Goal: Information Seeking & Learning: Check status

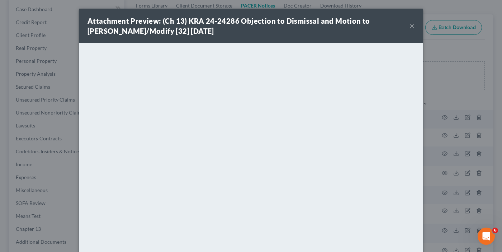
scroll to position [72, 0]
click at [437, 30] on div "Attachment Preview: (Ch 13) KRA 24-24286 Objection to Dismissal and Motion to […" at bounding box center [251, 126] width 502 height 252
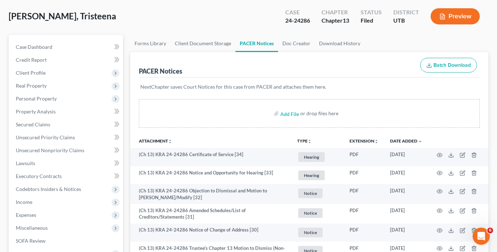
scroll to position [0, 0]
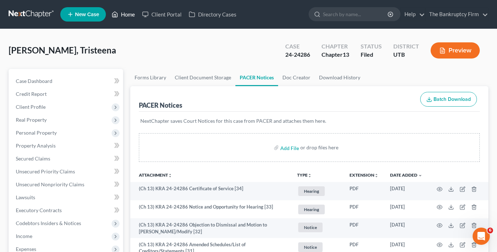
click at [124, 15] on link "Home" at bounding box center [123, 14] width 30 height 13
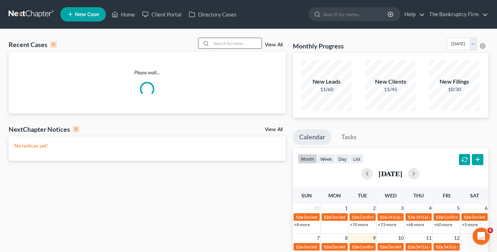
click at [249, 45] on input "search" at bounding box center [236, 43] width 50 height 10
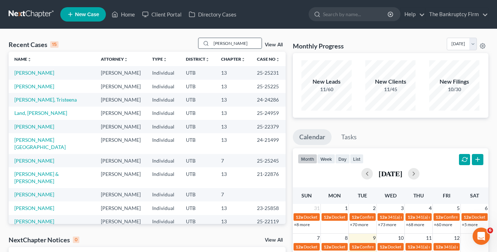
type input "[PERSON_NAME]"
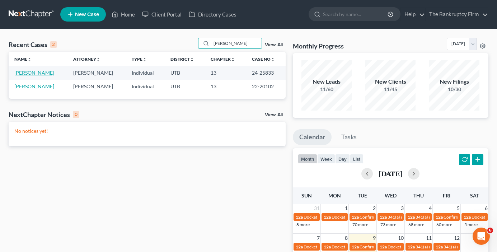
click at [39, 70] on link "[PERSON_NAME]" at bounding box center [34, 73] width 40 height 6
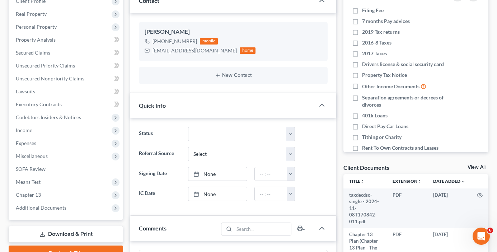
scroll to position [108, 0]
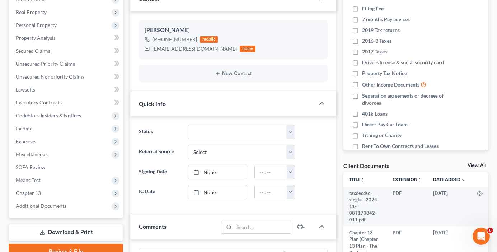
click at [472, 162] on div "Client Documents View All" at bounding box center [415, 167] width 145 height 10
click at [472, 165] on link "View All" at bounding box center [476, 165] width 18 height 5
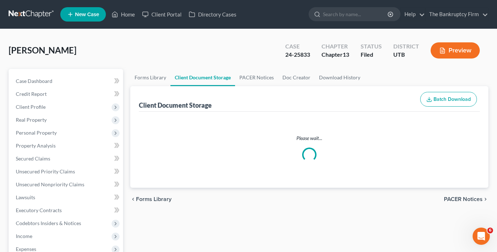
select select "30"
select select "53"
select select "26"
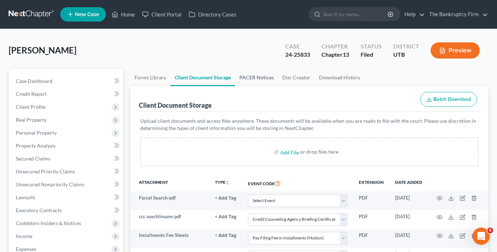
click at [253, 72] on link "PACER Notices" at bounding box center [256, 77] width 43 height 17
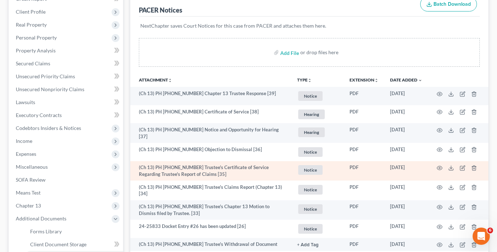
scroll to position [108, 0]
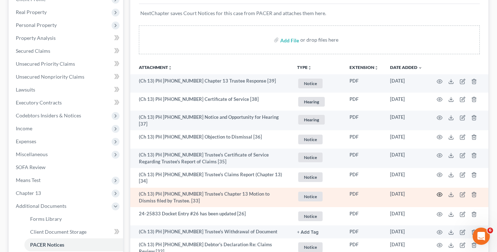
click at [437, 192] on icon "button" at bounding box center [439, 194] width 6 height 6
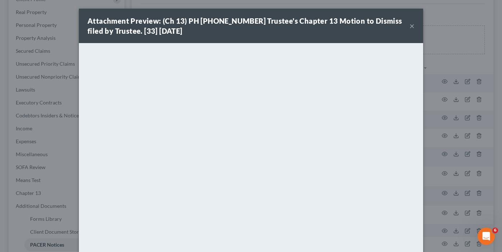
click at [409, 26] on button "×" at bounding box center [411, 26] width 5 height 9
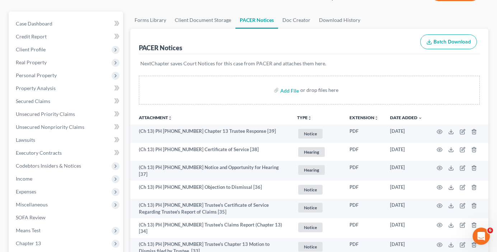
scroll to position [0, 0]
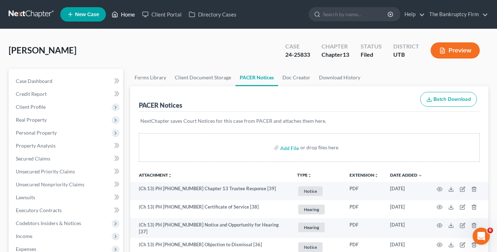
click at [127, 11] on link "Home" at bounding box center [123, 14] width 30 height 13
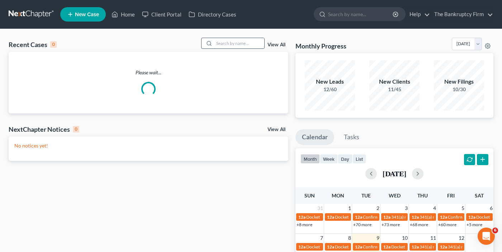
click at [214, 41] on input "search" at bounding box center [239, 43] width 50 height 10
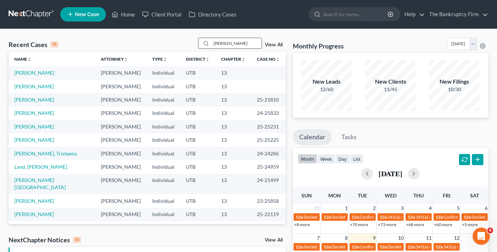
type input "[PERSON_NAME]"
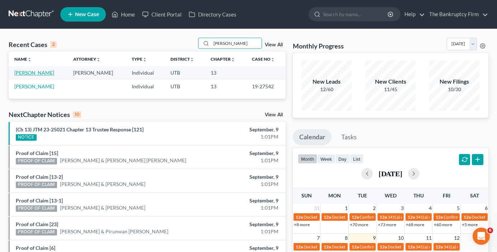
click at [29, 71] on link "[PERSON_NAME]" at bounding box center [34, 73] width 40 height 6
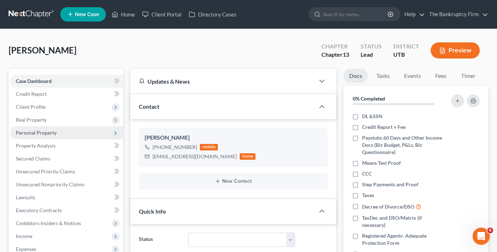
click at [42, 130] on span "Personal Property" at bounding box center [36, 132] width 41 height 6
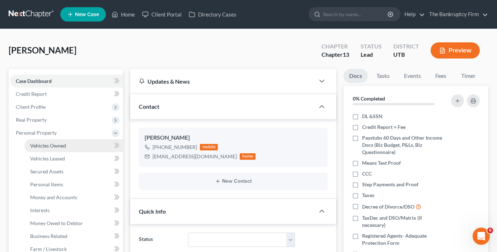
click at [54, 145] on span "Vehicles Owned" at bounding box center [48, 145] width 36 height 6
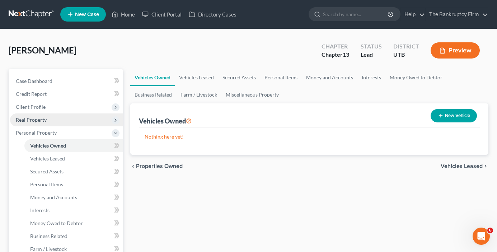
click at [38, 115] on span "Real Property" at bounding box center [66, 119] width 113 height 13
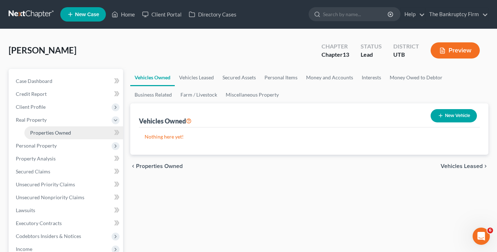
click at [60, 134] on span "Properties Owned" at bounding box center [50, 132] width 41 height 6
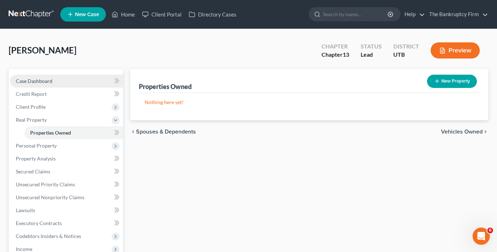
click at [55, 84] on link "Case Dashboard" at bounding box center [66, 81] width 113 height 13
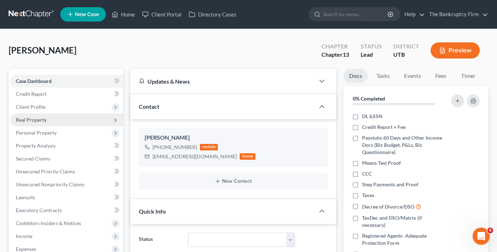
click at [34, 117] on span "Real Property" at bounding box center [31, 120] width 31 height 6
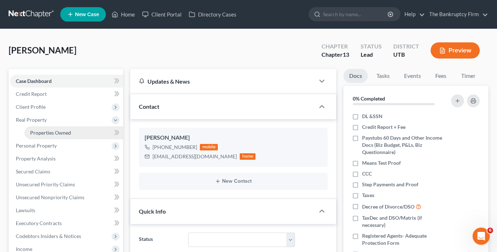
click at [46, 133] on span "Properties Owned" at bounding box center [50, 132] width 41 height 6
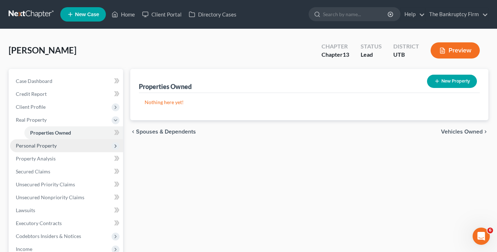
click at [37, 145] on span "Personal Property" at bounding box center [36, 145] width 41 height 6
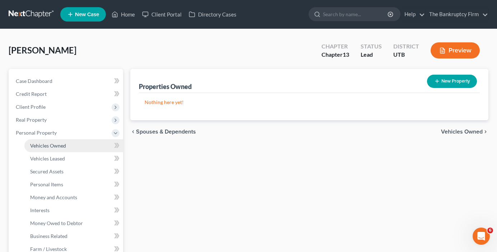
click at [49, 148] on span "Vehicles Owned" at bounding box center [48, 145] width 36 height 6
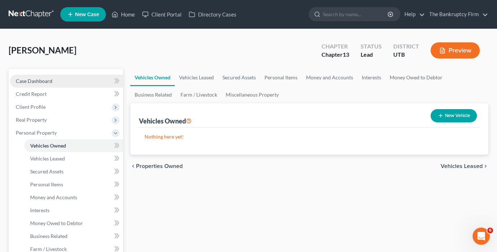
click at [38, 79] on span "Case Dashboard" at bounding box center [34, 81] width 37 height 6
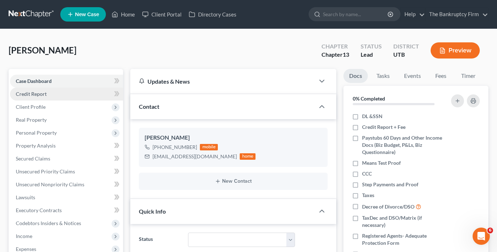
click at [56, 96] on link "Credit Report" at bounding box center [66, 93] width 113 height 13
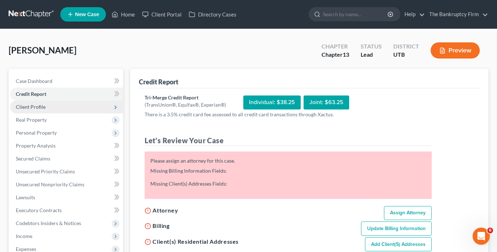
click at [56, 106] on span "Client Profile" at bounding box center [66, 106] width 113 height 13
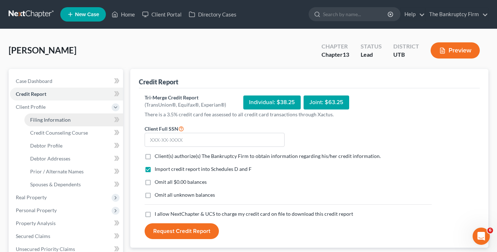
click at [64, 117] on span "Filing Information" at bounding box center [50, 120] width 41 height 6
select select "1"
select select "0"
select select "3"
select select "81"
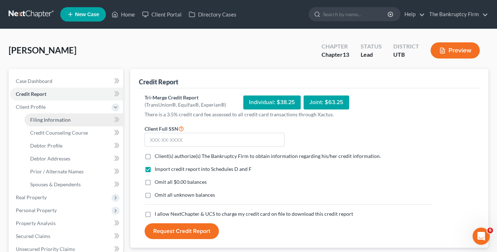
select select "0"
select select "46"
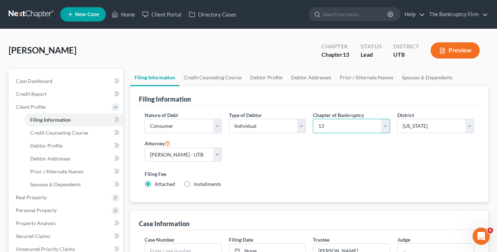
drag, startPoint x: 330, startPoint y: 128, endPoint x: 322, endPoint y: 132, distance: 9.2
click at [330, 128] on select "Select 7 11 12 13" at bounding box center [351, 126] width 77 height 14
select select "0"
click at [313, 119] on select "Select 7 11 12 13" at bounding box center [351, 126] width 77 height 14
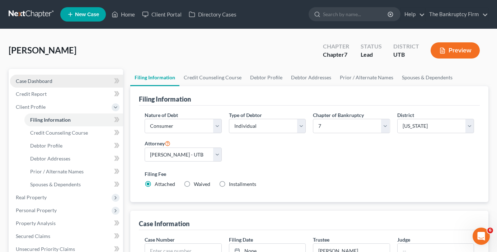
click at [64, 81] on link "Case Dashboard" at bounding box center [66, 81] width 113 height 13
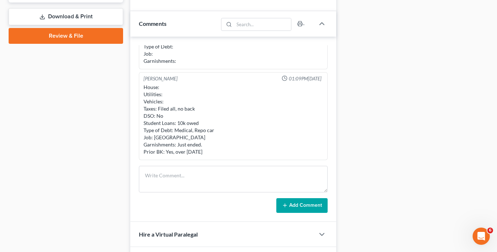
scroll to position [323, 0]
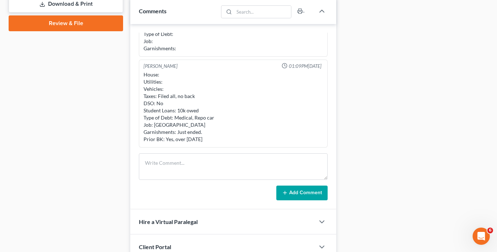
click at [124, 90] on div "Case Dashboard Payments Invoices Payments Payments Credit Report Client Profile" at bounding box center [66, 15] width 122 height 538
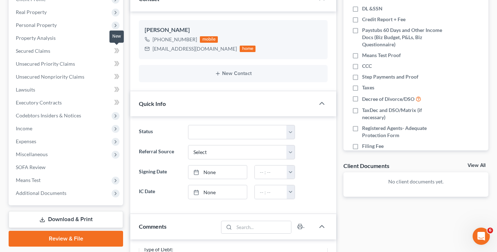
scroll to position [0, 0]
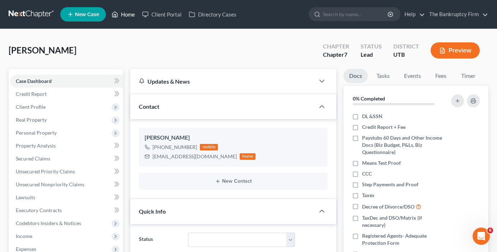
click at [126, 13] on link "Home" at bounding box center [123, 14] width 30 height 13
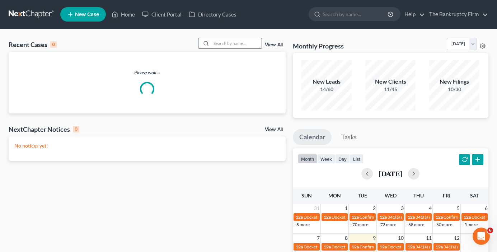
click at [219, 46] on input "search" at bounding box center [236, 43] width 50 height 10
type input "clyde"
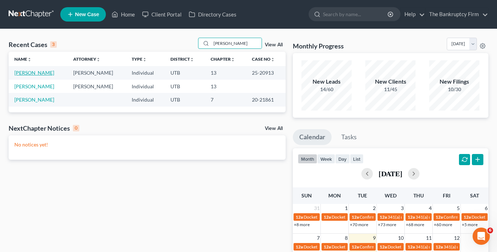
click at [34, 71] on link "Clyde, Jonathan" at bounding box center [34, 73] width 40 height 6
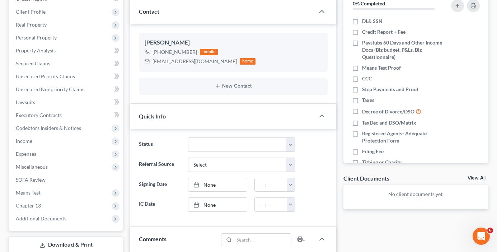
scroll to position [108, 0]
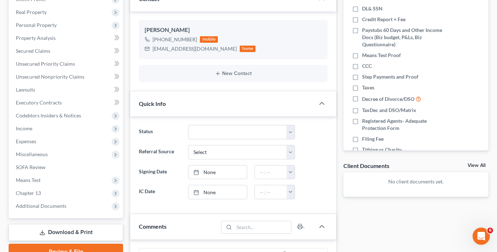
click at [472, 167] on link "View All" at bounding box center [476, 165] width 18 height 5
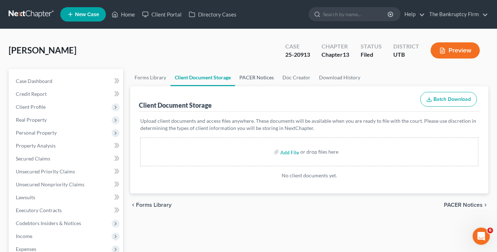
click at [261, 76] on link "PACER Notices" at bounding box center [256, 77] width 43 height 17
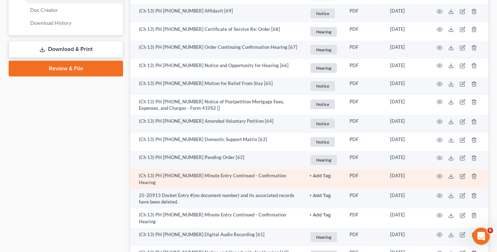
scroll to position [358, 0]
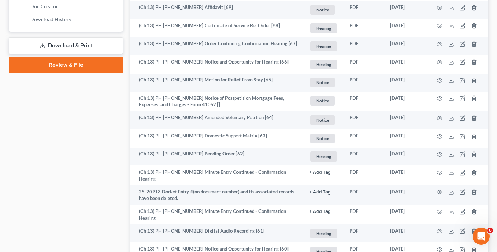
drag, startPoint x: 111, startPoint y: 137, endPoint x: 125, endPoint y: 137, distance: 14.3
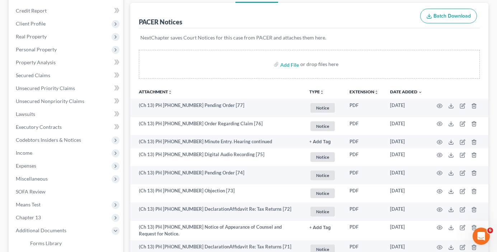
scroll to position [0, 0]
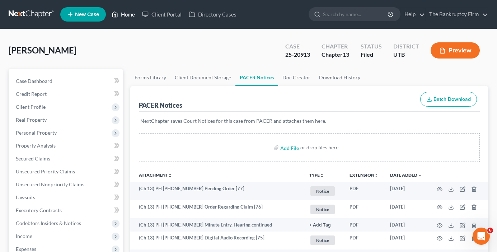
drag, startPoint x: 123, startPoint y: 8, endPoint x: 125, endPoint y: 13, distance: 5.3
click at [123, 8] on link "Home" at bounding box center [123, 14] width 30 height 13
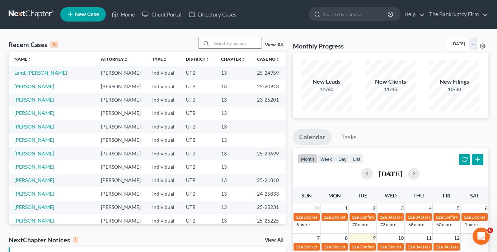
click at [215, 41] on input "search" at bounding box center [236, 43] width 50 height 10
type input "nelson"
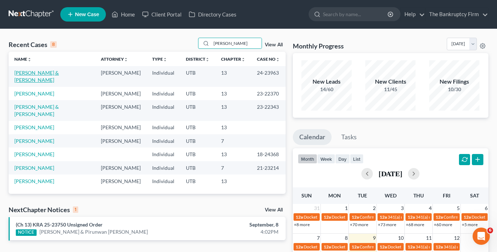
click at [33, 73] on link "Nelson, Cristina & Timothy" at bounding box center [36, 76] width 44 height 13
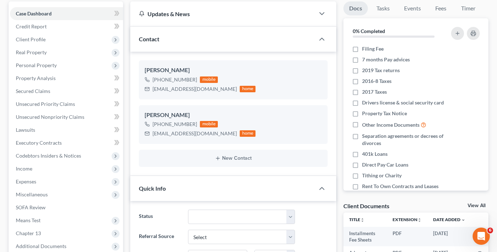
scroll to position [72, 0]
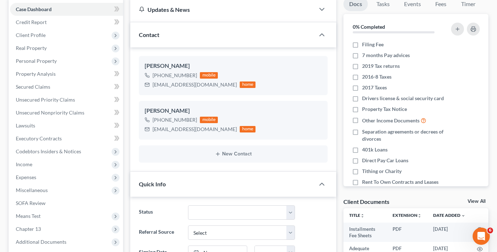
click at [477, 199] on link "View All" at bounding box center [476, 201] width 18 height 5
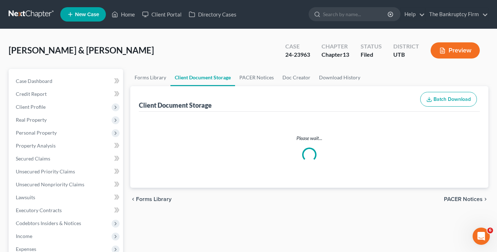
select select "30"
select select "26"
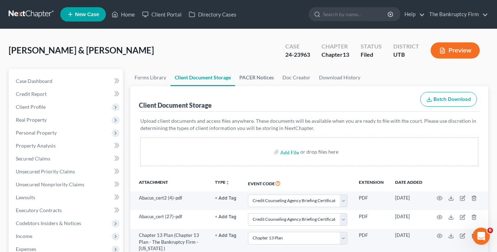
click at [265, 77] on link "PACER Notices" at bounding box center [256, 77] width 43 height 17
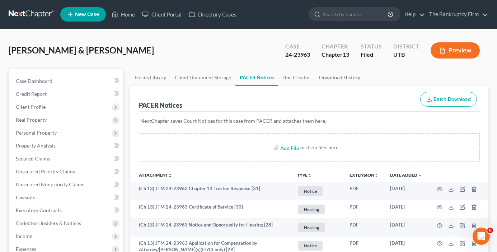
click at [163, 46] on div "Nelson, Cristina & Timothy Upgraded Case 24-23963 Chapter Chapter 13 Status Fil…" at bounding box center [248, 53] width 479 height 31
drag, startPoint x: 163, startPoint y: 1, endPoint x: 147, endPoint y: 12, distance: 19.4
click at [162, 1] on nav "Home New Case Client Portal Directory Cases The Bankruptcy Firm aosvii@gmail.co…" at bounding box center [248, 14] width 497 height 29
click at [130, 10] on link "Home" at bounding box center [123, 14] width 30 height 13
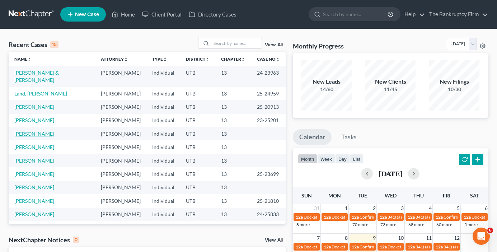
click at [33, 130] on link "Jensen, David" at bounding box center [34, 133] width 40 height 6
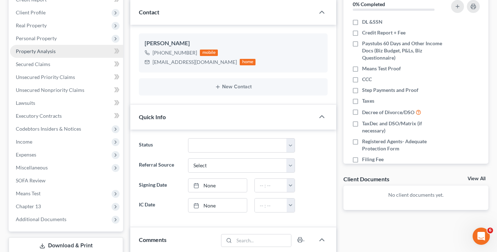
scroll to position [72, 0]
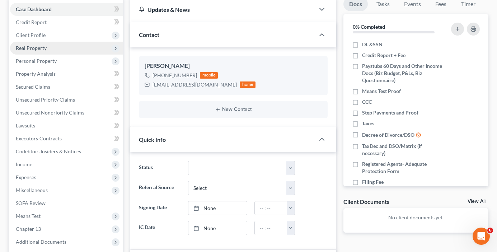
click at [34, 48] on span "Real Property" at bounding box center [31, 48] width 31 height 6
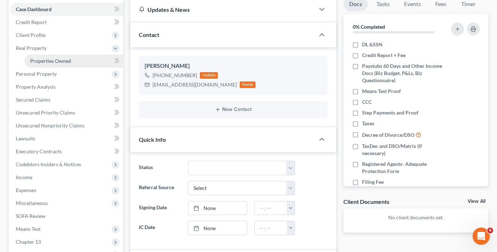
click at [45, 61] on span "Properties Owned" at bounding box center [50, 61] width 41 height 6
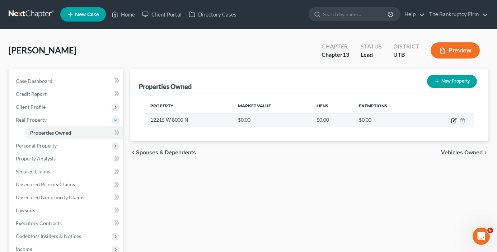
click at [455, 121] on icon "button" at bounding box center [454, 121] width 6 height 6
select select "46"
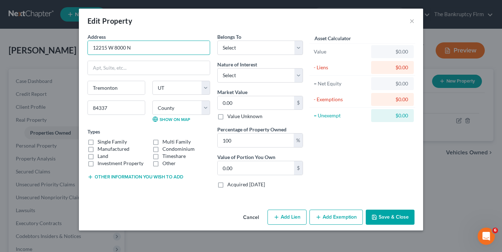
drag, startPoint x: 146, startPoint y: 49, endPoint x: 35, endPoint y: 54, distance: 110.6
click at [35, 54] on div "Edit Property × Address * 12215 W 8000 N Tremonton State AL AK AR AZ CA CO CT D…" at bounding box center [251, 126] width 502 height 252
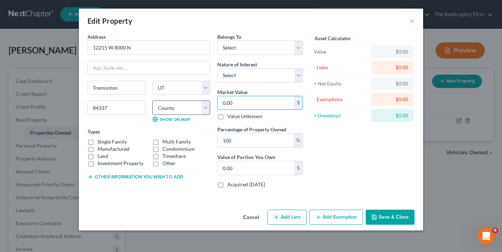
type input "4"
type input "4.00"
type input "41"
type input "41.00"
type input "411"
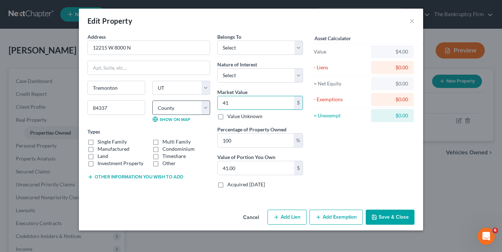
type input "411.00"
type input "4110"
type input "4,110.00"
type input "4,1100"
type input "41,100.00"
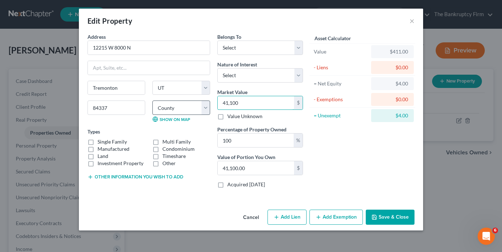
type input "41,1000"
type input "411,000.00"
type input "411,000"
click at [98, 142] on label "Single Family" at bounding box center [112, 141] width 29 height 7
click at [100, 142] on input "Single Family" at bounding box center [102, 140] width 5 height 5
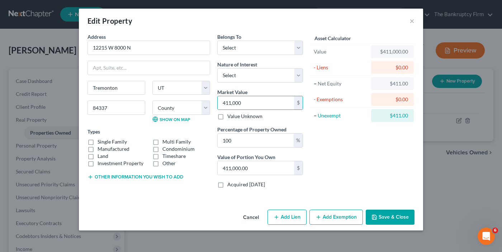
checkbox input "true"
type input "2"
type input "2.00"
type input "20"
type input "20.00"
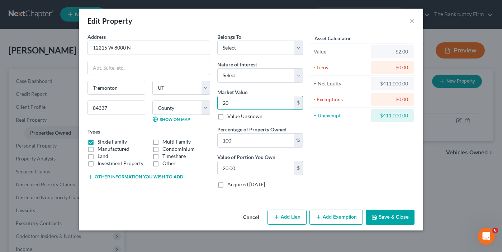
type input "200"
type input "200.00"
type input "2000"
type input "2,000.00"
type input "2,0000"
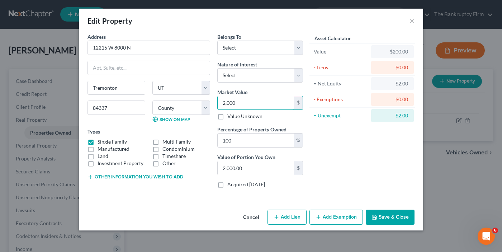
type input "20,000.00"
type input "20,0000"
type input "200,000.00"
type input "200,000"
click at [389, 210] on button "Save & Close" at bounding box center [390, 216] width 49 height 15
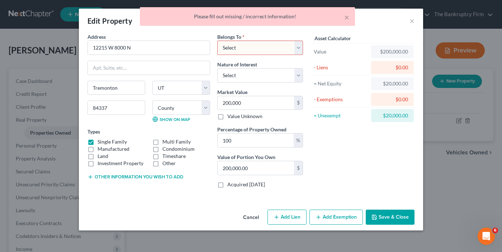
drag, startPoint x: 232, startPoint y: 47, endPoint x: 233, endPoint y: 54, distance: 6.8
click at [232, 47] on select "Select Debtor 1 Only Debtor 2 Only Debtor 1 And Debtor 2 Only At Least One Of T…" at bounding box center [260, 48] width 86 height 14
select select "0"
click at [217, 41] on select "Select Debtor 1 Only Debtor 2 Only Debtor 1 And Debtor 2 Only At Least One Of T…" at bounding box center [260, 48] width 86 height 14
click at [388, 215] on button "Save & Close" at bounding box center [390, 216] width 49 height 15
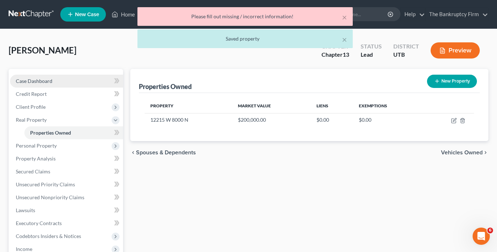
click at [62, 80] on link "Case Dashboard" at bounding box center [66, 81] width 113 height 13
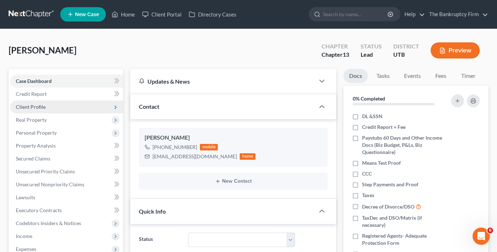
click at [156, 48] on div "Jensen, David Upgraded Chapter Chapter 13 Status Lead District UTB Preview" at bounding box center [248, 53] width 479 height 31
click at [35, 106] on span "Client Profile" at bounding box center [31, 107] width 30 height 6
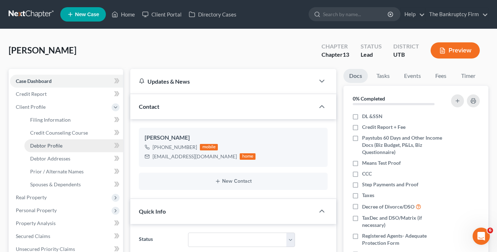
click at [51, 143] on span "Debtor Profile" at bounding box center [46, 145] width 32 height 6
select select "3"
select select "0"
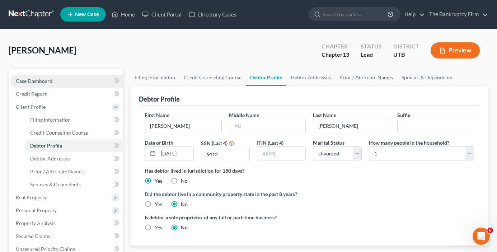
click at [63, 80] on link "Case Dashboard" at bounding box center [66, 81] width 113 height 13
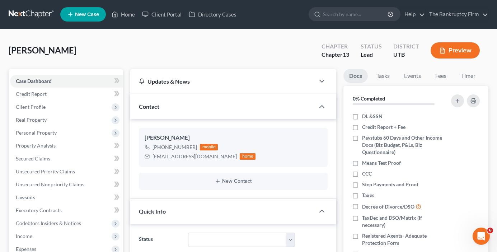
click at [119, 53] on div "Jensen, David Upgraded Chapter Chapter 13 Status Lead District UTB Preview" at bounding box center [248, 53] width 479 height 31
click at [37, 128] on span "Personal Property" at bounding box center [66, 132] width 113 height 13
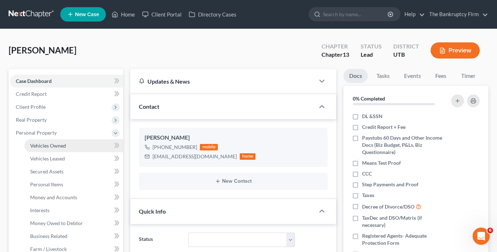
click at [48, 142] on span "Vehicles Owned" at bounding box center [48, 145] width 36 height 6
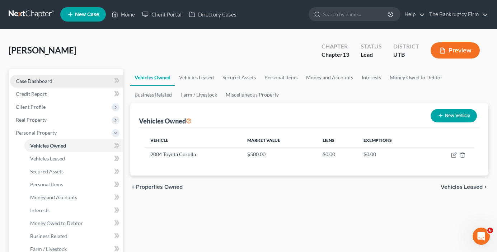
click at [60, 81] on link "Case Dashboard" at bounding box center [66, 81] width 113 height 13
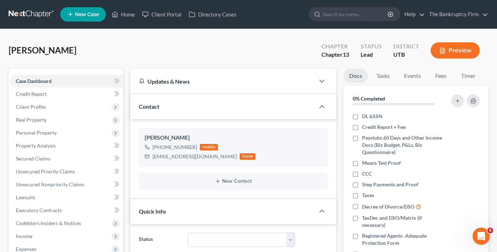
scroll to position [56, 0]
click at [133, 21] on ul "New Case Home Client Portal Directory Cases - No Result - See all results Or Pr…" at bounding box center [274, 14] width 428 height 19
click at [128, 18] on link "Home" at bounding box center [123, 14] width 30 height 13
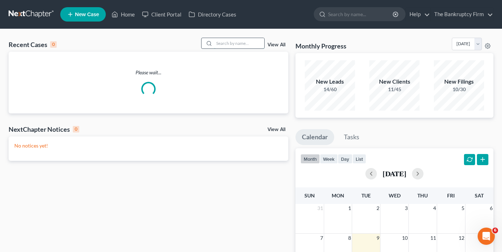
click at [231, 40] on input "search" at bounding box center [239, 43] width 50 height 10
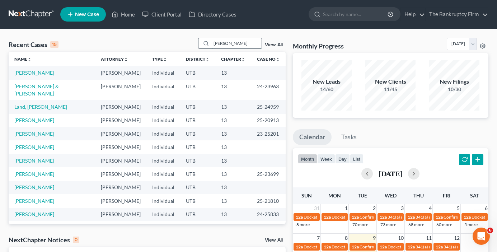
type input "fowles"
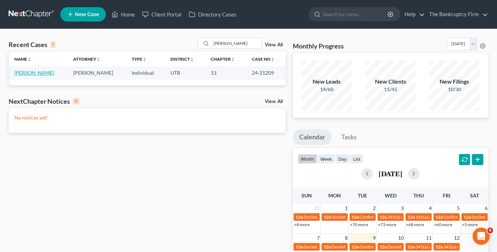
click at [36, 74] on link "Fowles, Heather" at bounding box center [34, 73] width 40 height 6
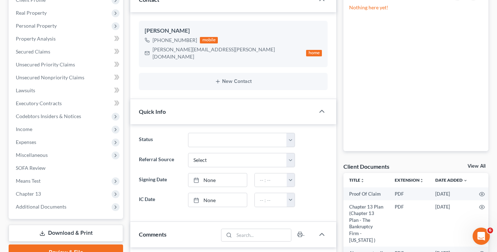
scroll to position [108, 0]
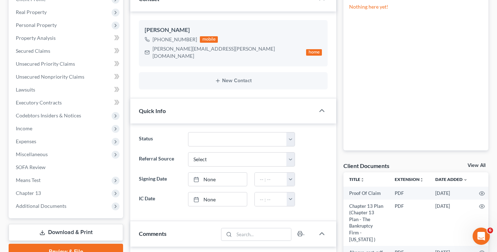
click at [474, 164] on link "View All" at bounding box center [476, 165] width 18 height 5
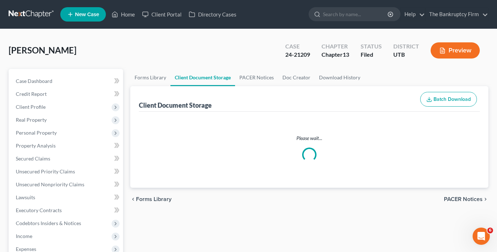
select select "41"
select select "37"
select select "30"
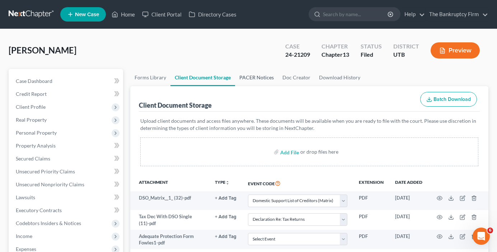
click at [255, 71] on link "PACER Notices" at bounding box center [256, 77] width 43 height 17
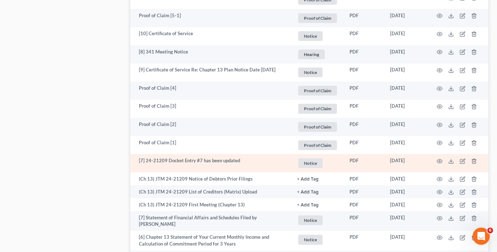
scroll to position [1004, 0]
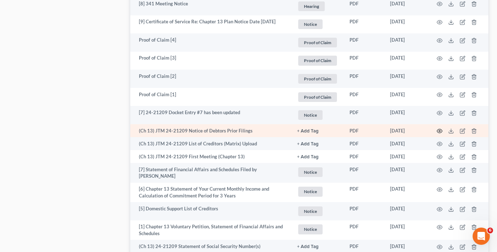
click at [442, 131] on td at bounding box center [458, 130] width 60 height 13
click at [441, 131] on icon "button" at bounding box center [439, 131] width 6 height 6
click at [440, 130] on icon "button" at bounding box center [439, 131] width 6 height 6
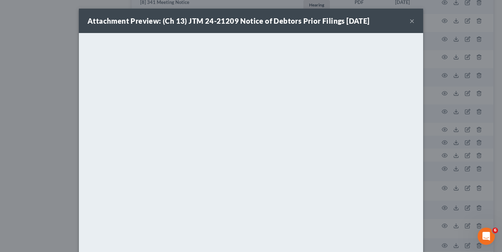
click at [409, 22] on button "×" at bounding box center [411, 20] width 5 height 9
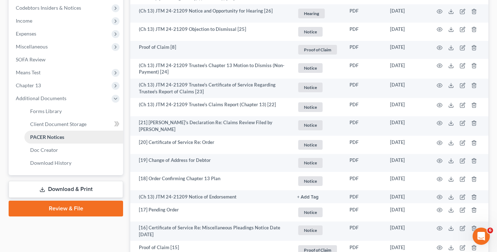
scroll to position [0, 0]
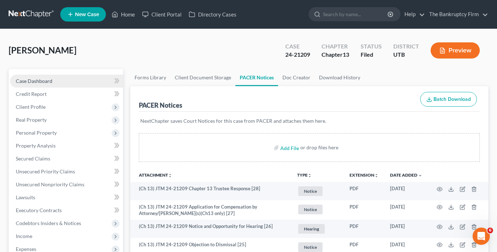
click at [57, 79] on link "Case Dashboard" at bounding box center [66, 81] width 113 height 13
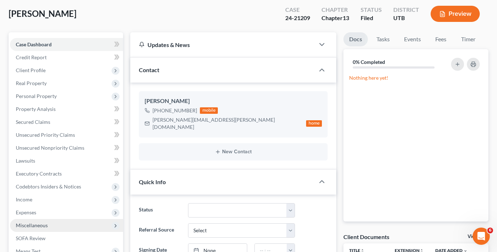
scroll to position [36, 0]
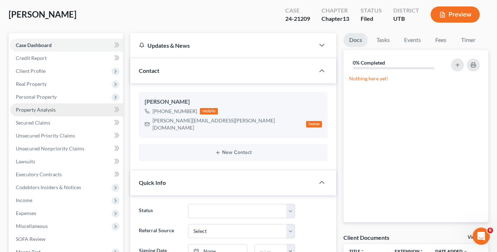
click at [36, 114] on link "Property Analysis" at bounding box center [66, 109] width 113 height 13
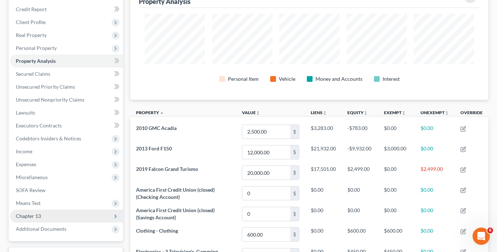
scroll to position [133, 0]
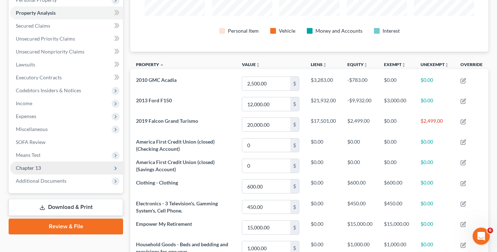
drag, startPoint x: 34, startPoint y: 158, endPoint x: 39, endPoint y: 163, distance: 7.9
click at [34, 158] on span "Means Test" at bounding box center [66, 154] width 113 height 13
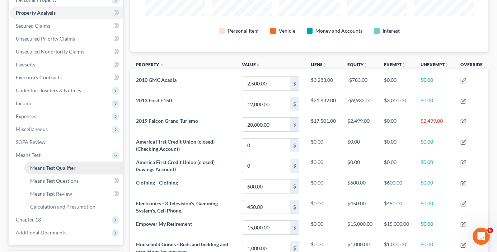
click at [58, 171] on link "Means Test Qualifier" at bounding box center [73, 167] width 99 height 13
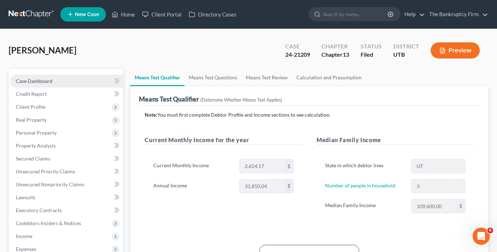
click at [54, 79] on link "Case Dashboard" at bounding box center [66, 81] width 113 height 13
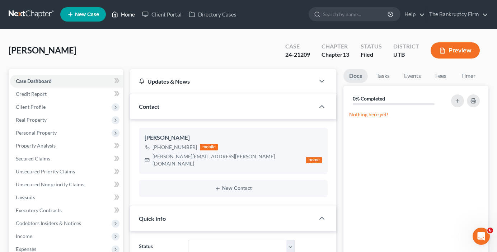
drag, startPoint x: 136, startPoint y: 32, endPoint x: 127, endPoint y: 20, distance: 15.3
click at [129, 14] on link "Home" at bounding box center [123, 14] width 30 height 13
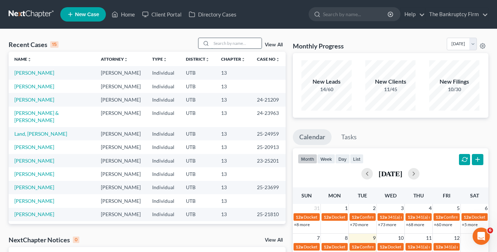
click at [224, 43] on input "search" at bounding box center [236, 43] width 50 height 10
type input "tovar"
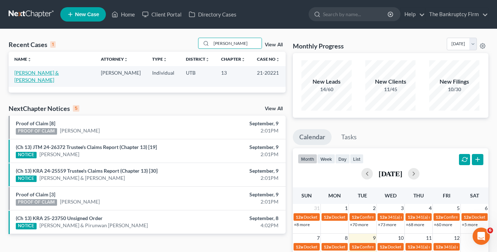
click at [37, 75] on link "Tovar, Jose & Berlinda" at bounding box center [36, 76] width 44 height 13
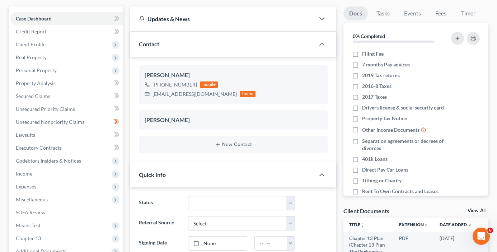
scroll to position [72, 0]
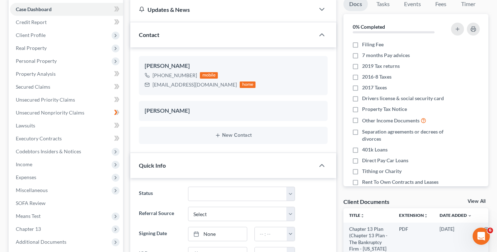
click at [474, 200] on link "View All" at bounding box center [476, 201] width 18 height 5
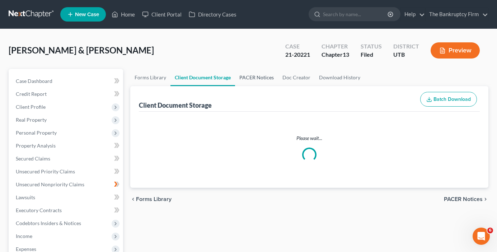
click at [255, 77] on link "PACER Notices" at bounding box center [256, 77] width 43 height 17
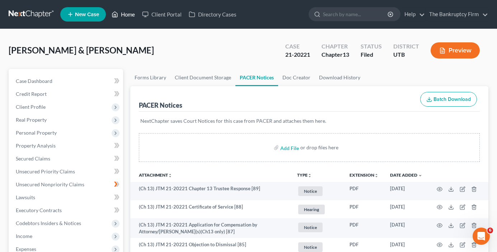
click at [129, 16] on link "Home" at bounding box center [123, 14] width 30 height 13
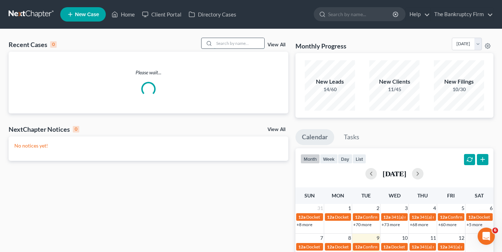
click at [243, 42] on input "search" at bounding box center [239, 43] width 50 height 10
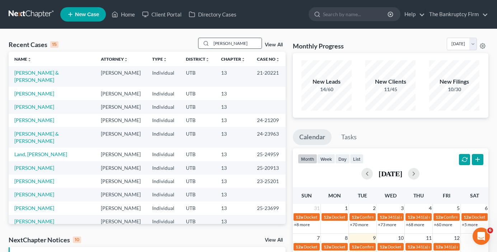
type input "gary"
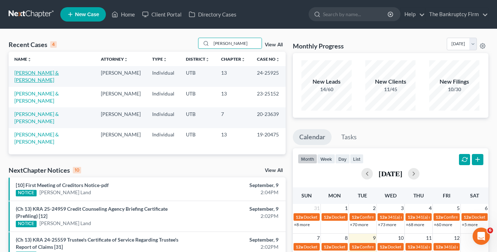
click at [54, 73] on link "Wright, Gary & Morgan, Megan" at bounding box center [36, 76] width 44 height 13
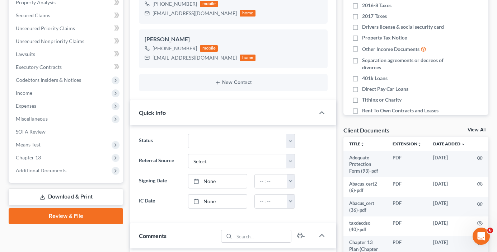
scroll to position [143, 0]
click at [477, 125] on div "Docs Tasks Events Fees Timer 0% Completed Nothing here yet! Filing Fee 7 months…" at bounding box center [415, 216] width 152 height 583
click at [476, 129] on link "View All" at bounding box center [476, 129] width 18 height 5
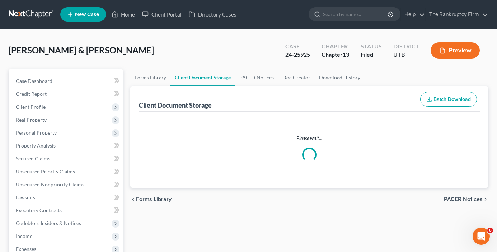
select select "26"
select select "30"
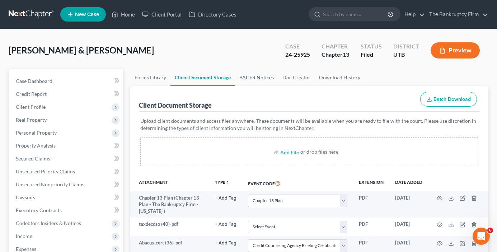
click at [258, 79] on link "PACER Notices" at bounding box center [256, 77] width 43 height 17
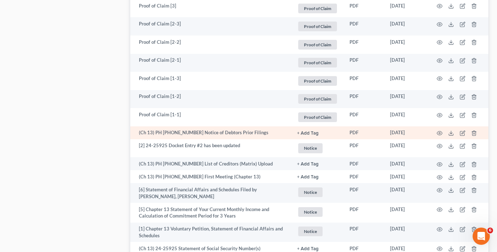
scroll to position [1179, 0]
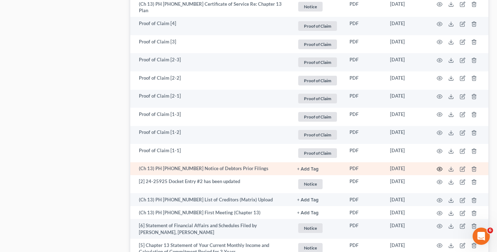
click at [439, 166] on icon "button" at bounding box center [439, 169] width 6 height 6
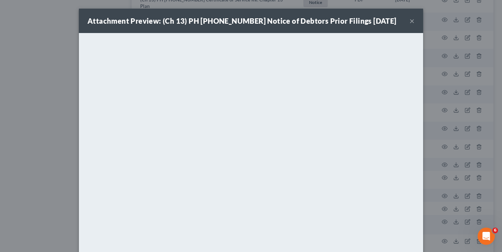
click at [410, 19] on button "×" at bounding box center [411, 20] width 5 height 9
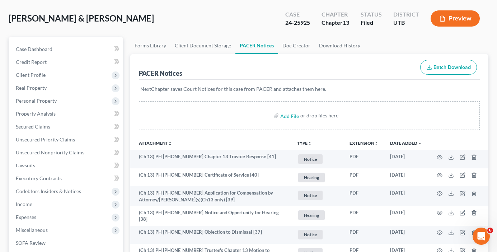
scroll to position [0, 0]
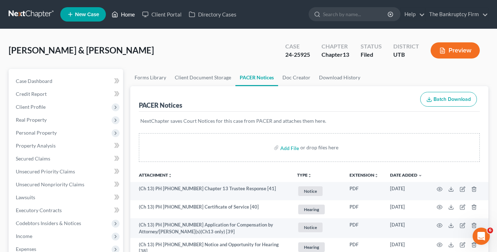
click at [131, 14] on link "Home" at bounding box center [123, 14] width 30 height 13
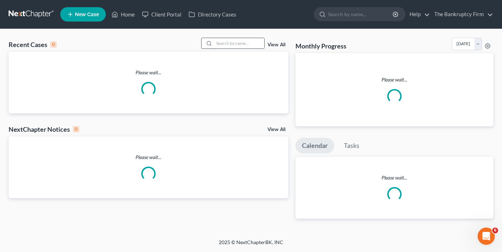
click at [232, 40] on input "search" at bounding box center [239, 43] width 50 height 10
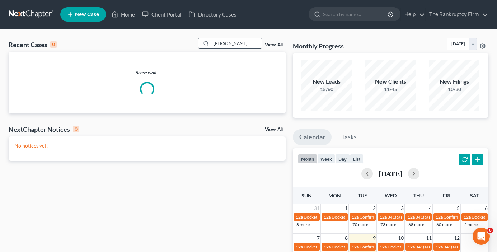
type input "barela"
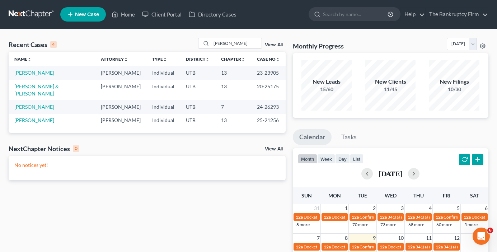
click at [44, 87] on link "Barela, Anthony & Martha" at bounding box center [36, 89] width 44 height 13
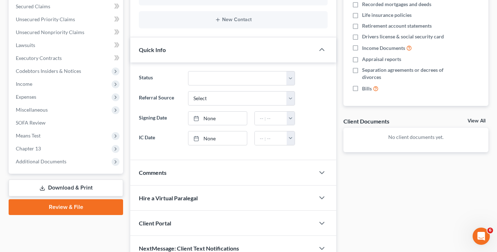
scroll to position [179, 0]
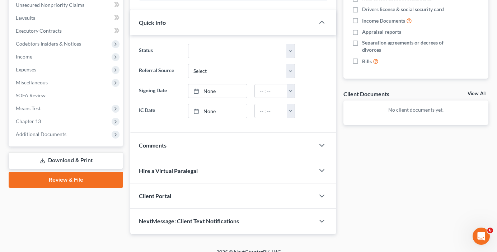
click at [472, 91] on link "View All" at bounding box center [476, 93] width 18 height 5
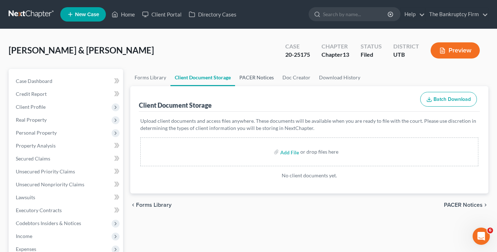
click at [259, 76] on link "PACER Notices" at bounding box center [256, 77] width 43 height 17
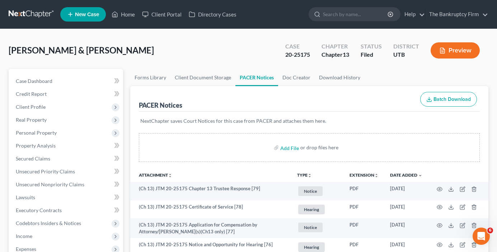
drag, startPoint x: 149, startPoint y: 43, endPoint x: 233, endPoint y: 143, distance: 130.0
click at [149, 43] on div "Barela, Anthony & Martha Upgraded Case 20-25175 Chapter Chapter 13 Status Filed…" at bounding box center [248, 53] width 479 height 31
click at [119, 11] on link "Home" at bounding box center [123, 14] width 30 height 13
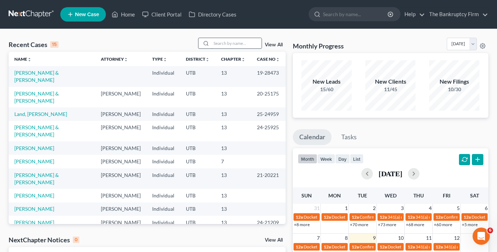
click at [215, 42] on input "search" at bounding box center [236, 43] width 50 height 10
type input "brodie"
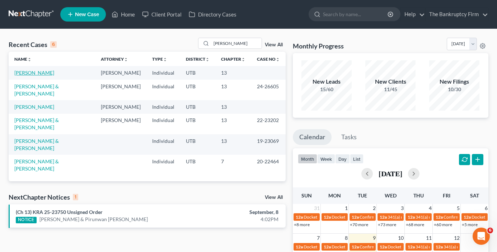
click at [33, 73] on link "[PERSON_NAME]" at bounding box center [34, 73] width 40 height 6
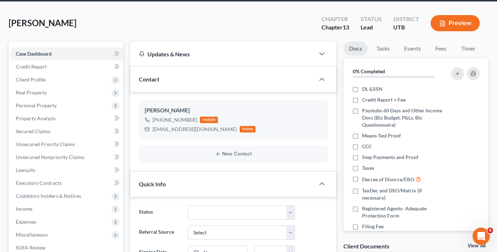
scroll to position [24, 0]
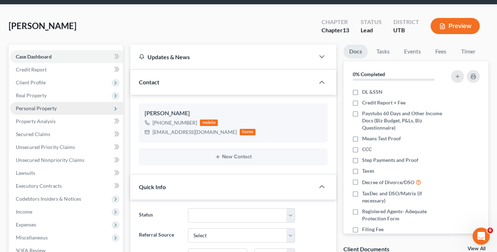
click at [38, 107] on span "Personal Property" at bounding box center [36, 108] width 41 height 6
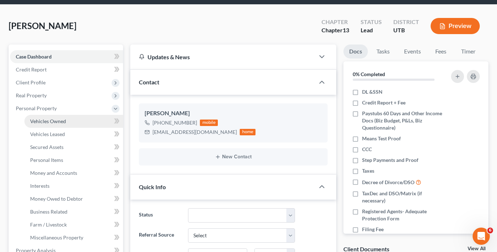
click at [58, 119] on span "Vehicles Owned" at bounding box center [48, 121] width 36 height 6
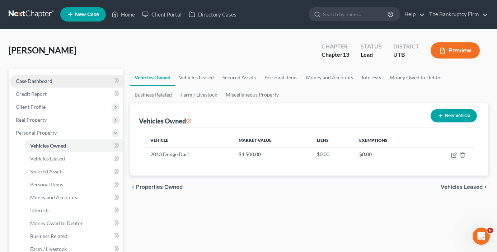
click at [57, 76] on link "Case Dashboard" at bounding box center [66, 81] width 113 height 13
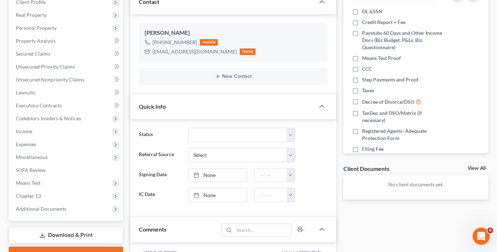
scroll to position [72, 0]
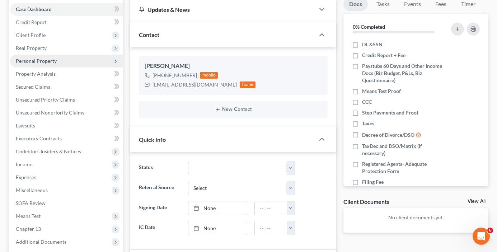
click at [46, 61] on span "Personal Property" at bounding box center [36, 61] width 41 height 6
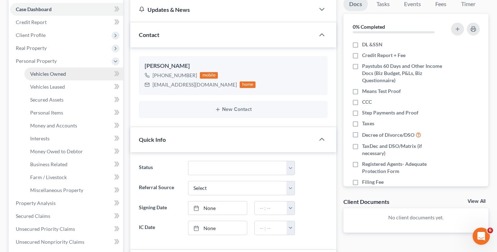
click at [72, 76] on link "Vehicles Owned" at bounding box center [73, 73] width 99 height 13
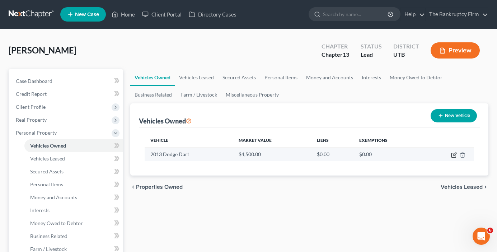
click at [452, 156] on icon "button" at bounding box center [453, 153] width 3 height 3
select select "0"
select select "13"
select select "3"
select select "0"
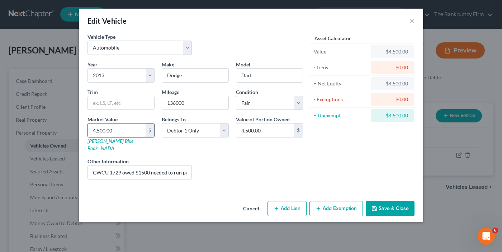
click at [98, 130] on input "4,500.00" at bounding box center [117, 130] width 58 height 14
click at [103, 131] on input "4,500.00" at bounding box center [117, 130] width 58 height 14
click at [96, 130] on input "4,500.00" at bounding box center [117, 130] width 58 height 14
drag, startPoint x: 99, startPoint y: 130, endPoint x: 87, endPoint y: 132, distance: 12.1
click at [87, 132] on div "Market Value 4,500.00 $ Kelly Blue Book NADA" at bounding box center [121, 133] width 74 height 36
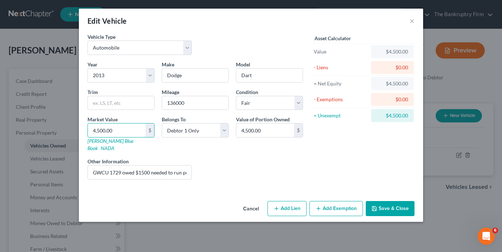
type input "100.00"
type input "1700.00"
type input "1,700.00"
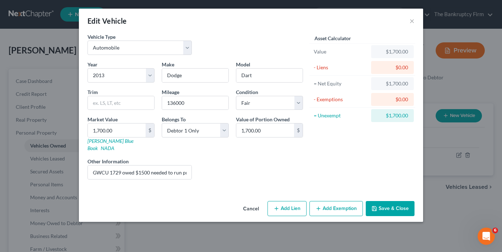
click at [357, 204] on button "Add Exemption" at bounding box center [335, 208] width 53 height 15
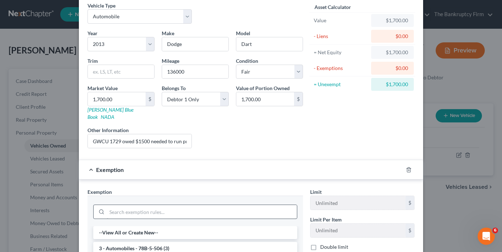
scroll to position [108, 0]
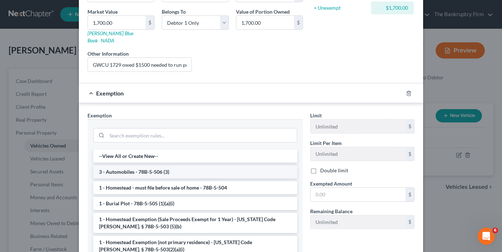
click at [158, 165] on li "3 - Automobiles - 78B-5-506 (3)" at bounding box center [195, 171] width 204 height 13
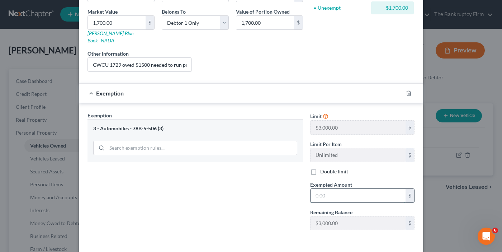
click at [319, 189] on input "text" at bounding box center [357, 196] width 95 height 14
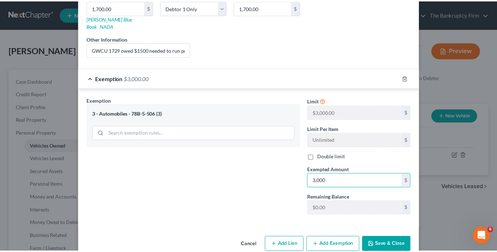
scroll to position [130, 0]
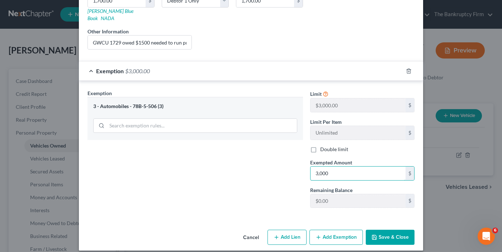
type input "3,000"
click at [381, 231] on button "Save & Close" at bounding box center [390, 236] width 49 height 15
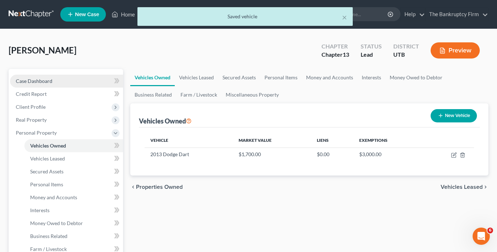
click at [39, 80] on span "Case Dashboard" at bounding box center [34, 81] width 37 height 6
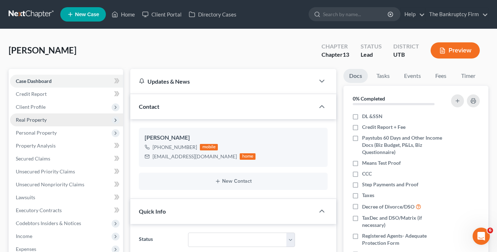
click at [30, 106] on span "Client Profile" at bounding box center [31, 107] width 30 height 6
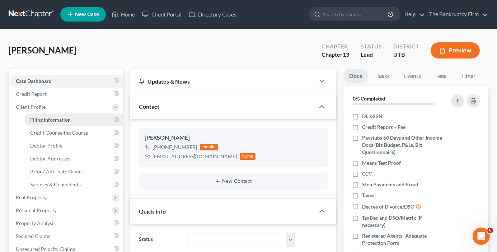
click at [55, 119] on span "Filing Information" at bounding box center [50, 120] width 41 height 6
select select "1"
select select "0"
select select "3"
select select "81"
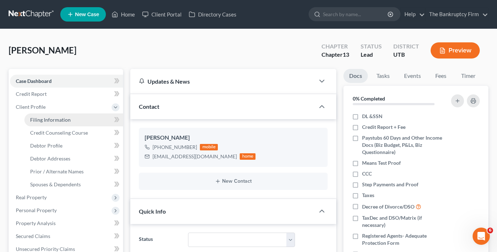
select select "0"
select select "46"
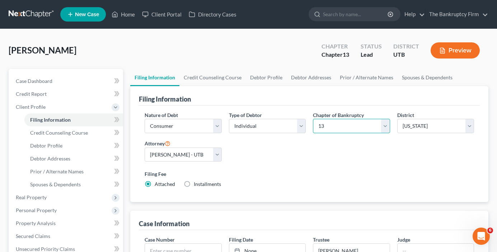
click at [324, 129] on select "Select 7 11 12 13" at bounding box center [351, 126] width 77 height 14
click at [313, 119] on select "Select 7 11 12 13" at bounding box center [351, 126] width 77 height 14
click at [41, 76] on link "Case Dashboard" at bounding box center [66, 81] width 113 height 13
click at [40, 80] on span "Case Dashboard" at bounding box center [34, 81] width 37 height 6
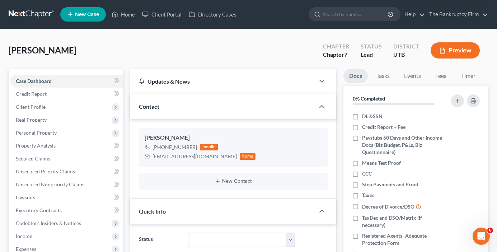
scroll to position [6, 0]
drag, startPoint x: 158, startPoint y: 147, endPoint x: 194, endPoint y: 147, distance: 35.8
click at [194, 147] on div "+1 (435) 881-7412" at bounding box center [178, 146] width 52 height 7
copy span "(435) 881-7412"
click at [126, 14] on link "Home" at bounding box center [123, 14] width 30 height 13
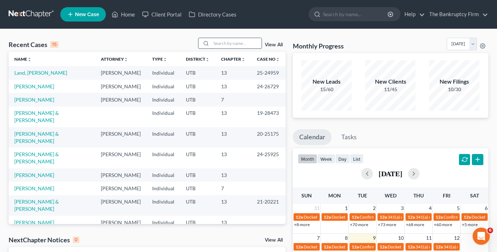
click at [227, 43] on input "search" at bounding box center [236, 43] width 50 height 10
type input "cayaditto"
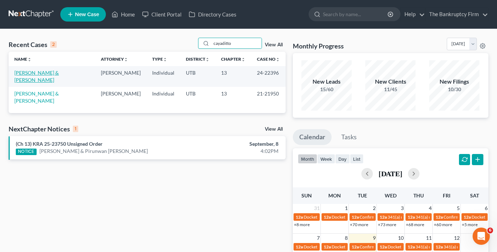
click at [46, 74] on link "Cayaditto, Derek & Brandie" at bounding box center [36, 76] width 44 height 13
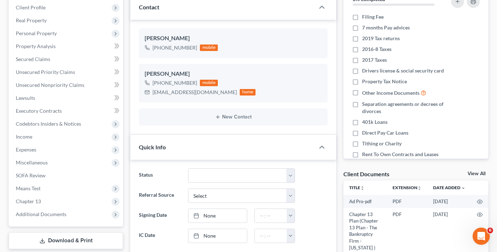
scroll to position [108, 0]
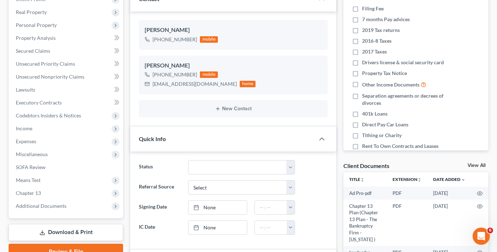
click at [470, 164] on link "View All" at bounding box center [476, 165] width 18 height 5
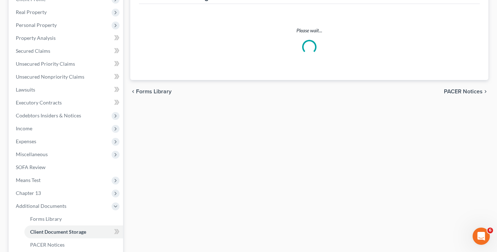
select select "30"
select select "26"
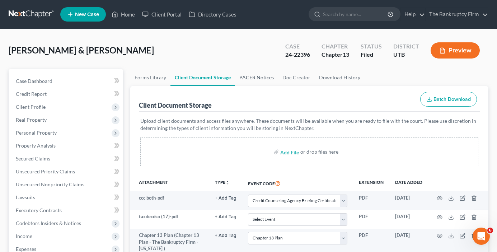
click at [255, 75] on link "PACER Notices" at bounding box center [256, 77] width 43 height 17
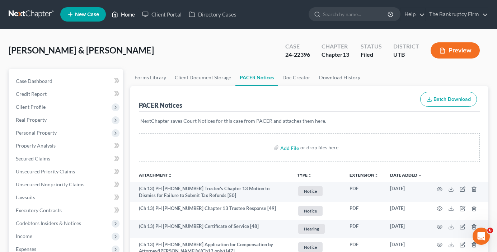
click at [122, 18] on link "Home" at bounding box center [123, 14] width 30 height 13
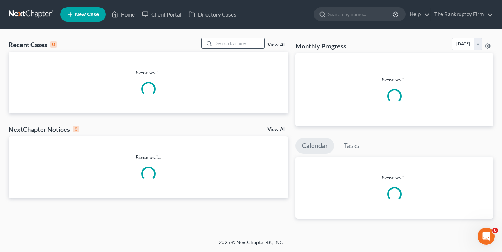
click at [229, 42] on input "search" at bounding box center [239, 43] width 50 height 10
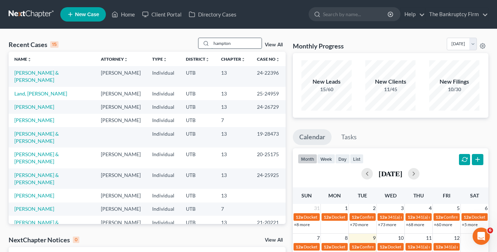
type input "hampton"
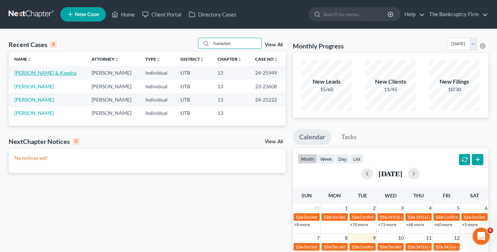
click at [43, 73] on link "[PERSON_NAME] & Knesha" at bounding box center [45, 73] width 62 height 6
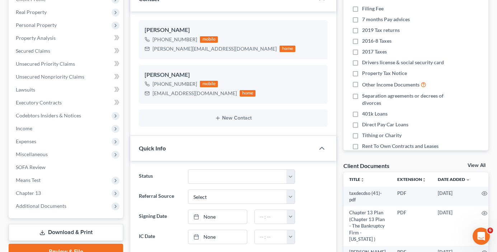
scroll to position [6, 0]
click at [473, 163] on link "View All" at bounding box center [476, 165] width 18 height 5
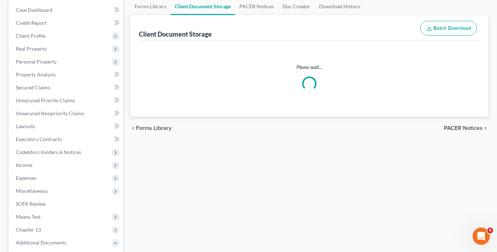
scroll to position [4, 0]
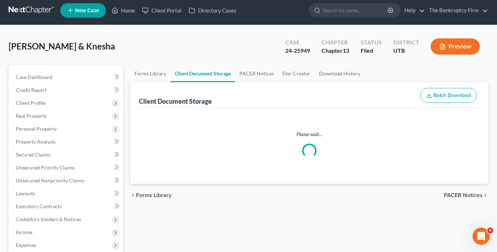
select select "30"
select select "26"
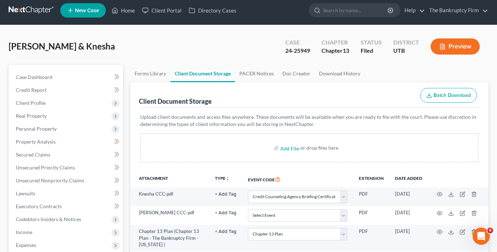
scroll to position [0, 0]
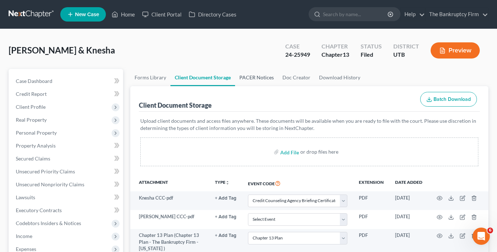
click at [261, 77] on link "PACER Notices" at bounding box center [256, 77] width 43 height 17
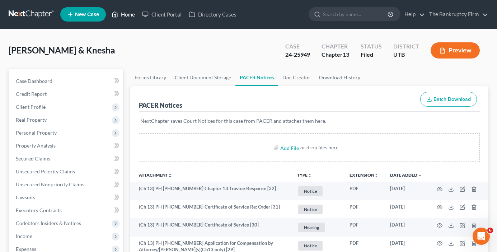
click at [126, 16] on link "Home" at bounding box center [123, 14] width 30 height 13
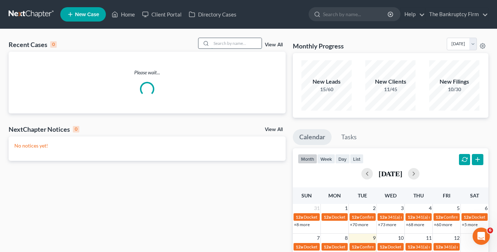
click at [219, 41] on input "search" at bounding box center [236, 43] width 50 height 10
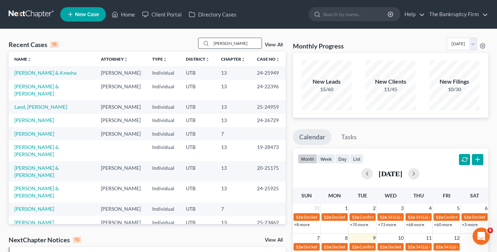
type input "castillo"
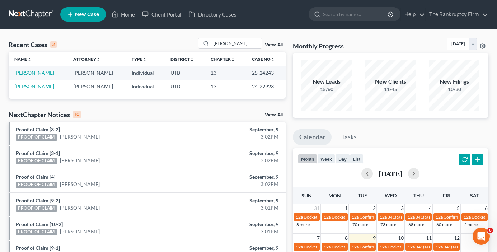
click at [32, 72] on link "Castillo, Sandra" at bounding box center [34, 73] width 40 height 6
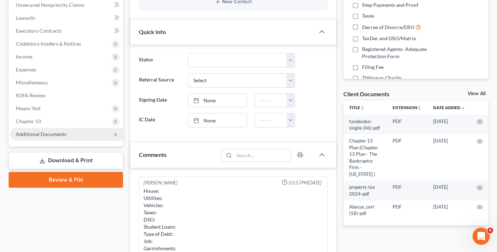
scroll to position [215, 0]
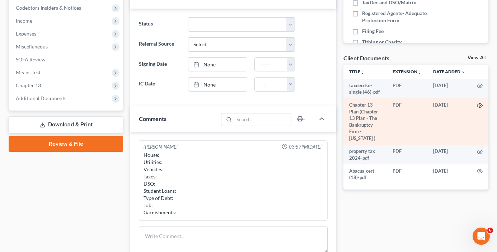
click at [480, 105] on icon "button" at bounding box center [479, 106] width 6 height 6
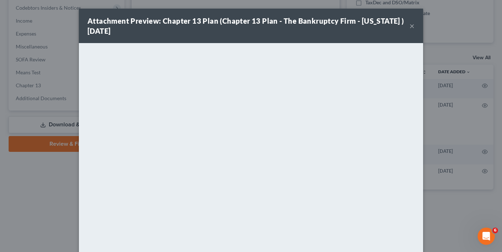
click at [409, 25] on button "×" at bounding box center [411, 26] width 5 height 9
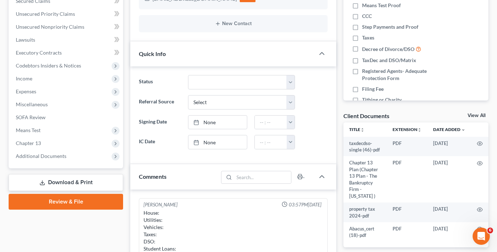
scroll to position [0, 0]
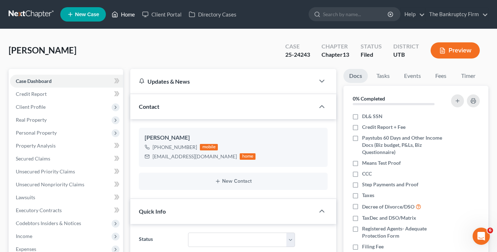
click at [127, 14] on link "Home" at bounding box center [123, 14] width 30 height 13
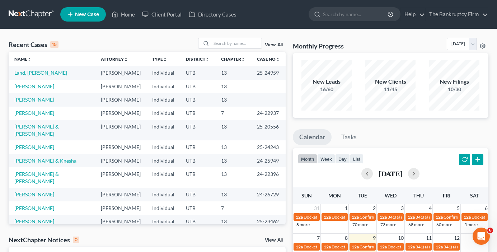
click at [45, 89] on link "[PERSON_NAME]" at bounding box center [34, 86] width 40 height 6
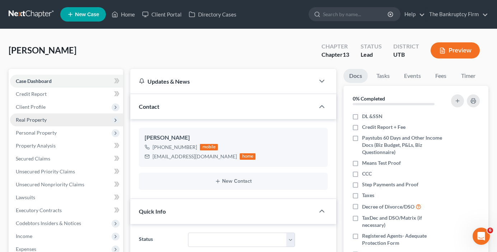
click at [27, 116] on span "Real Property" at bounding box center [66, 119] width 113 height 13
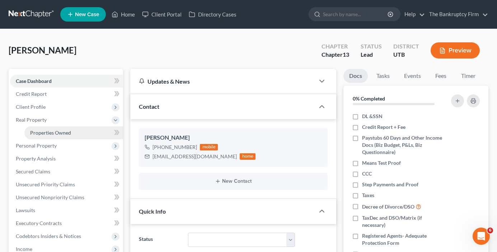
click at [50, 132] on span "Properties Owned" at bounding box center [50, 132] width 41 height 6
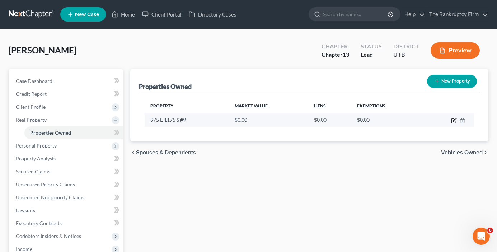
click at [452, 120] on icon "button" at bounding box center [454, 121] width 6 height 6
select select "46"
select select "5"
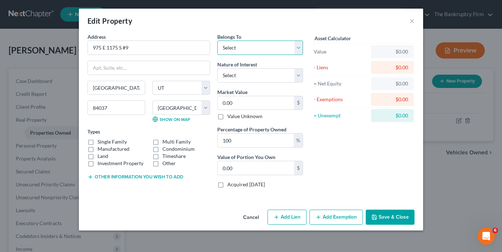
drag, startPoint x: 245, startPoint y: 46, endPoint x: 247, endPoint y: 54, distance: 8.7
click at [245, 46] on select "Select Debtor 1 Only Debtor 2 Only Debtor 1 And Debtor 2 Only At Least One Of T…" at bounding box center [260, 48] width 86 height 14
select select "3"
click at [217, 41] on select "Select Debtor 1 Only Debtor 2 Only Debtor 1 And Debtor 2 Only At Least One Of T…" at bounding box center [260, 48] width 86 height 14
drag, startPoint x: 246, startPoint y: 138, endPoint x: 207, endPoint y: 145, distance: 39.0
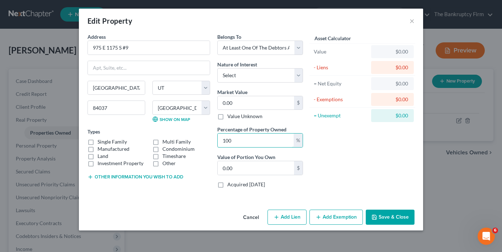
click at [211, 144] on div "Address * 975 E 1175 S #9 Kaysville State AL AK AR AZ CA CO CT DE DC FL GA GU H…" at bounding box center [195, 113] width 223 height 161
type input "5"
type input "0"
type input "50"
click at [98, 152] on label "Land" at bounding box center [103, 155] width 11 height 7
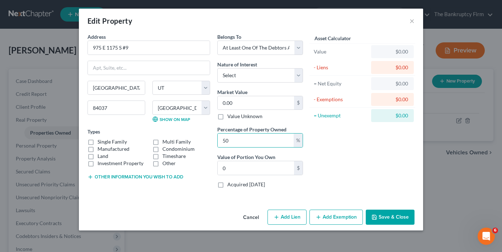
click at [100, 152] on input "Land" at bounding box center [102, 154] width 5 height 5
checkbox input "true"
click at [98, 149] on label "Manufactured" at bounding box center [114, 148] width 32 height 7
click at [100, 149] on input "Manufactured" at bounding box center [102, 147] width 5 height 5
checkbox input "true"
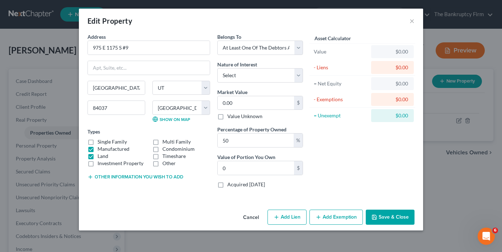
click at [98, 160] on label "Investment Property" at bounding box center [121, 163] width 46 height 7
click at [100, 160] on input "Investment Property" at bounding box center [102, 162] width 5 height 5
click at [98, 162] on label "Investment Property" at bounding box center [121, 163] width 46 height 7
click at [100, 162] on input "Investment Property" at bounding box center [102, 162] width 5 height 5
checkbox input "false"
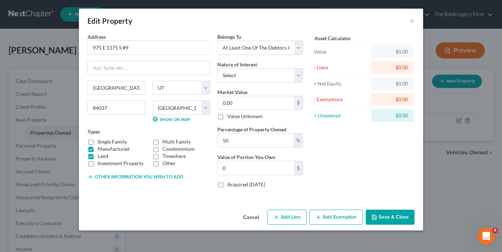
click at [98, 156] on label "Land" at bounding box center [103, 155] width 11 height 7
click at [100, 156] on input "Land" at bounding box center [102, 154] width 5 height 5
checkbox input "false"
click at [259, 101] on input "0.00" at bounding box center [256, 103] width 76 height 14
click at [239, 105] on input "0.00" at bounding box center [256, 103] width 76 height 14
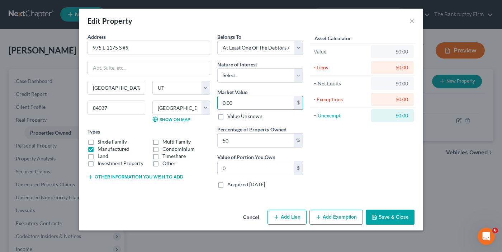
drag, startPoint x: 240, startPoint y: 107, endPoint x: 222, endPoint y: 92, distance: 23.5
click at [211, 92] on div "Address * 975 E 1175 S #9 Kaysville State AL AK AR AZ CA CO CT DE DC FL GA GU H…" at bounding box center [195, 113] width 223 height 161
type input "1"
type input "0.50"
type input "13"
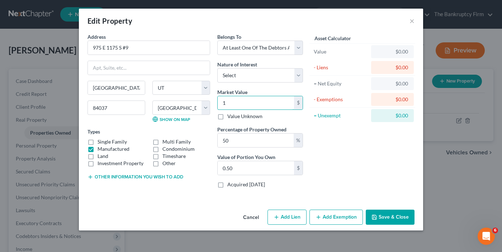
type input "6.50"
type input "130"
type input "65.00"
type input "1300"
type input "650.00"
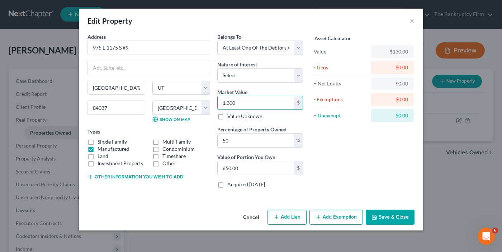
type input "1,3000"
type input "6,500.00"
type input "13,0000"
type input "65,000.00"
type input "130,000"
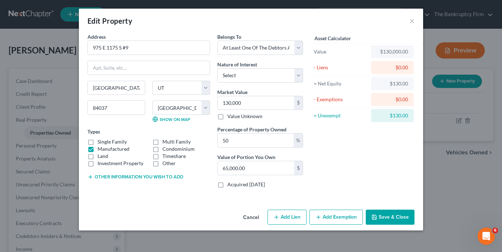
click at [331, 215] on button "Add Exemption" at bounding box center [335, 216] width 53 height 15
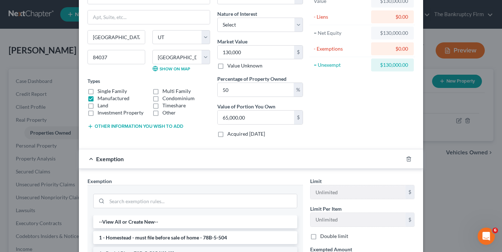
scroll to position [108, 0]
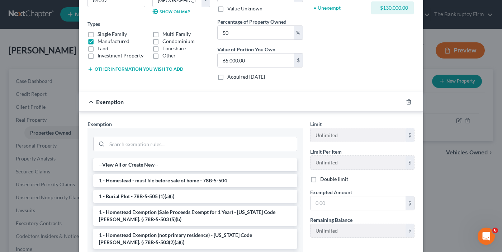
click at [168, 180] on li "1 - Homestead - must file before sale of home - 78B-5-504" at bounding box center [195, 180] width 204 height 13
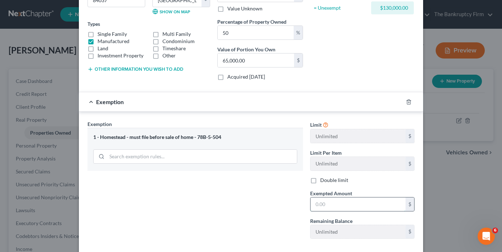
click at [335, 205] on input "text" at bounding box center [357, 204] width 95 height 14
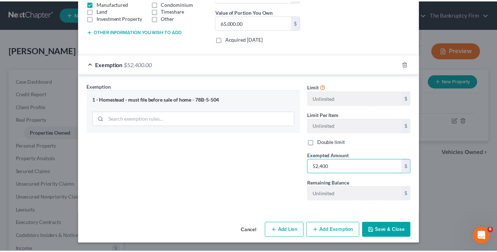
scroll to position [146, 0]
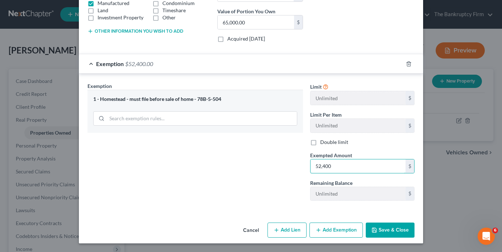
type input "52,400"
click at [384, 231] on button "Save & Close" at bounding box center [390, 229] width 49 height 15
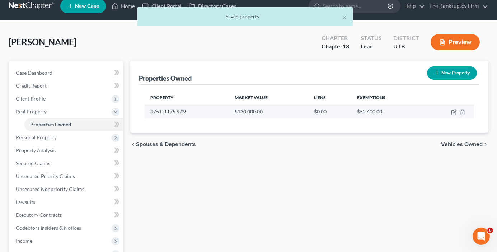
scroll to position [0, 0]
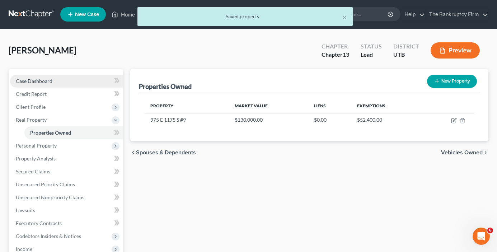
click at [47, 79] on span "Case Dashboard" at bounding box center [34, 81] width 37 height 6
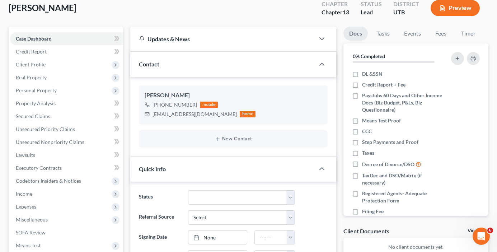
scroll to position [36, 0]
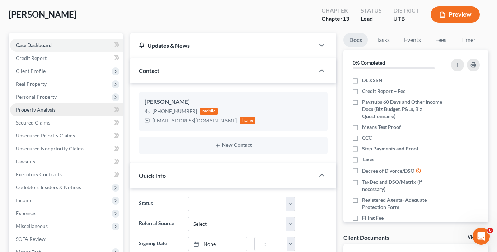
drag, startPoint x: 32, startPoint y: 94, endPoint x: 66, endPoint y: 110, distance: 38.0
click at [32, 94] on span "Personal Property" at bounding box center [36, 97] width 41 height 6
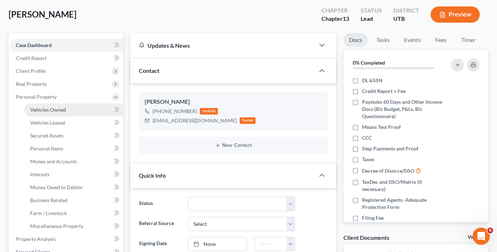
click at [66, 111] on link "Vehicles Owned" at bounding box center [73, 109] width 99 height 13
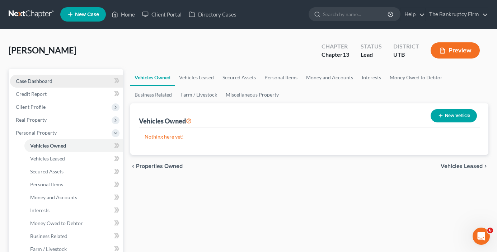
click at [54, 83] on link "Case Dashboard" at bounding box center [66, 81] width 113 height 13
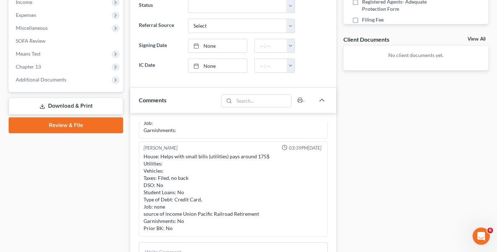
scroll to position [251, 0]
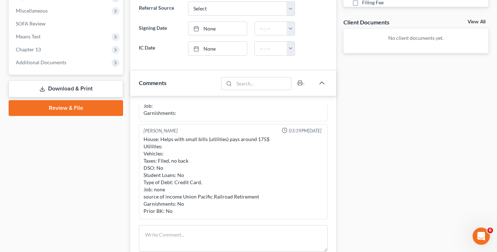
click at [125, 161] on div "Case Dashboard Payments Invoices Payments Payments Credit Report Client Profile" at bounding box center [66, 87] width 122 height 538
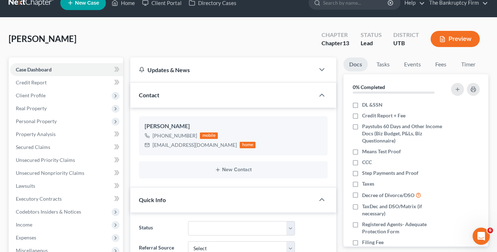
scroll to position [0, 0]
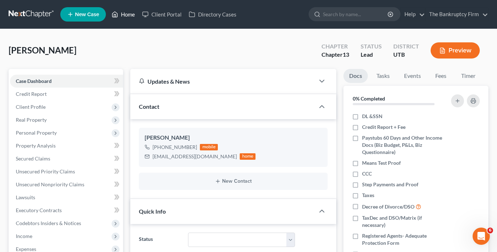
click at [128, 14] on link "Home" at bounding box center [123, 14] width 30 height 13
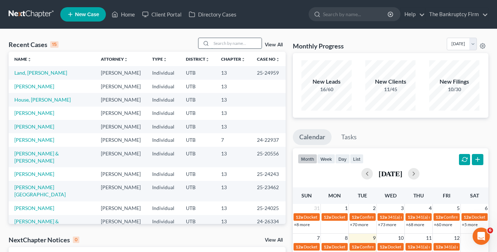
click at [226, 45] on input "search" at bounding box center [236, 43] width 50 height 10
type input "hampton"
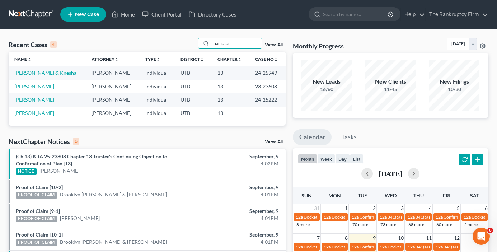
click at [48, 73] on link "[PERSON_NAME] & Knesha" at bounding box center [45, 73] width 62 height 6
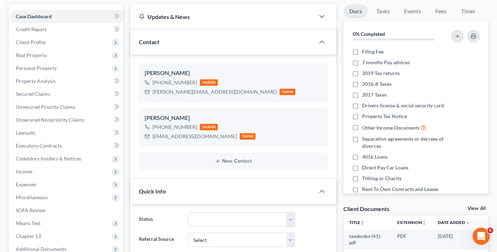
scroll to position [72, 0]
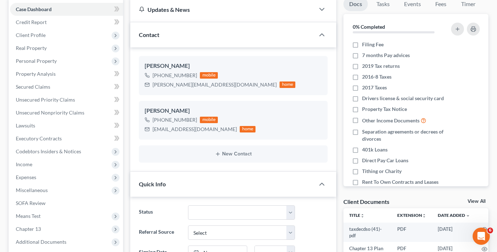
click at [472, 201] on link "View All" at bounding box center [476, 201] width 18 height 5
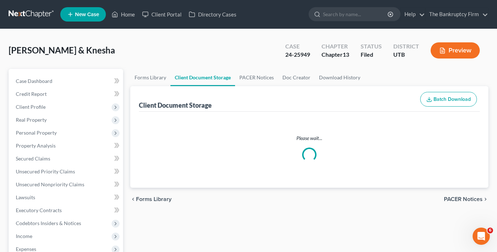
select select "30"
select select "26"
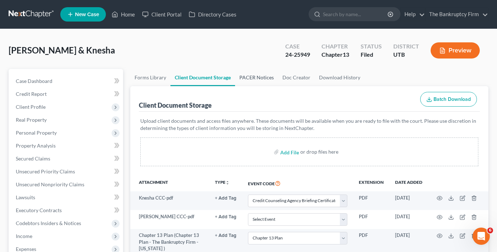
click at [256, 78] on link "PACER Notices" at bounding box center [256, 77] width 43 height 17
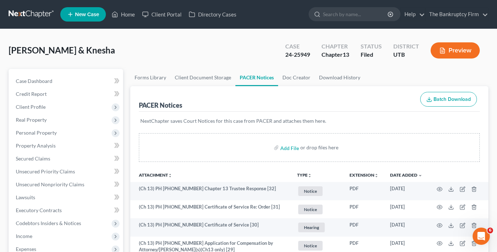
click at [157, 58] on div "Hampton, Lamont & Knesha Upgraded Case 24-25949 Chapter Chapter 13 Status Filed…" at bounding box center [248, 53] width 479 height 31
click at [124, 15] on link "Home" at bounding box center [123, 14] width 30 height 13
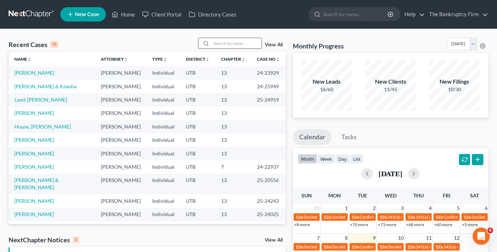
click at [219, 41] on input "search" at bounding box center [236, 43] width 50 height 10
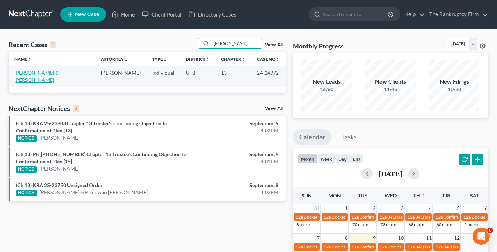
type input "edvin"
click at [47, 71] on link "[PERSON_NAME] & [PERSON_NAME]" at bounding box center [36, 76] width 44 height 13
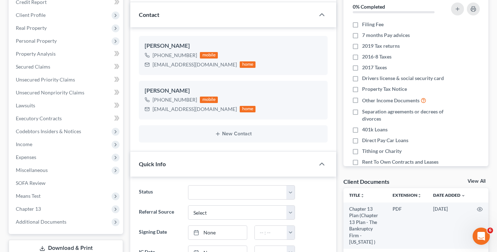
scroll to position [108, 0]
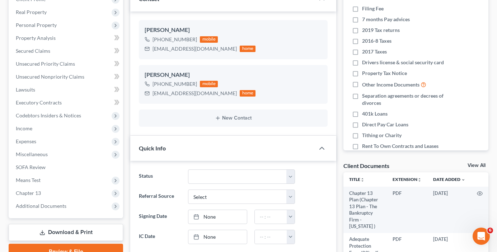
click at [471, 163] on link "View All" at bounding box center [476, 165] width 18 height 5
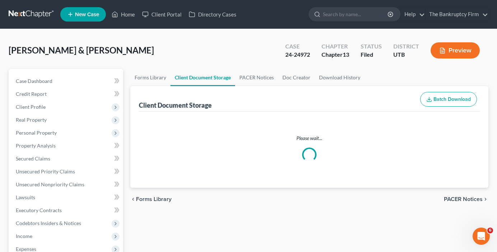
select select "30"
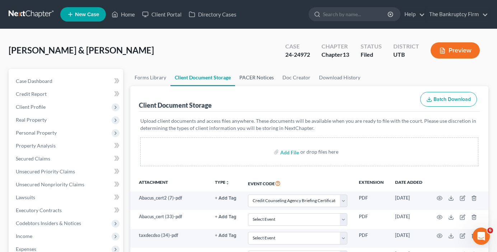
click at [260, 76] on link "PACER Notices" at bounding box center [256, 77] width 43 height 17
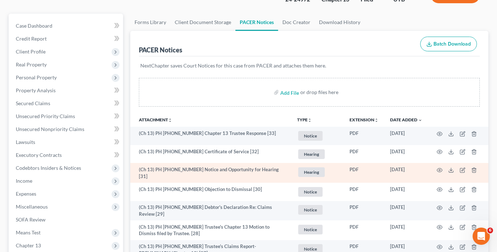
scroll to position [72, 0]
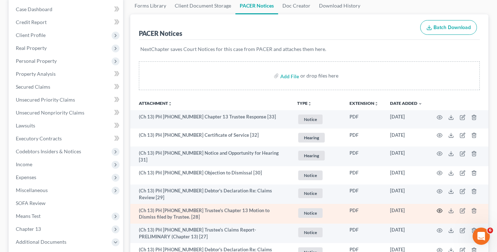
click at [441, 208] on icon "button" at bounding box center [439, 211] width 6 height 6
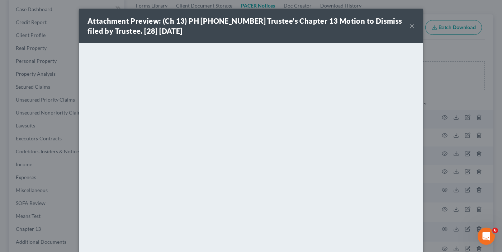
click at [409, 26] on button "×" at bounding box center [411, 26] width 5 height 9
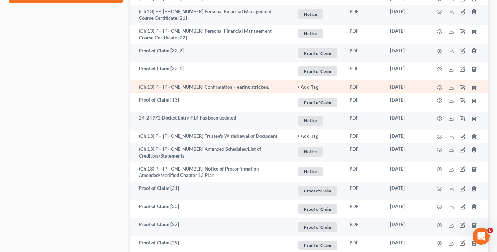
scroll to position [430, 0]
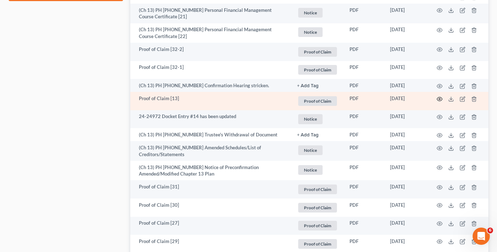
click at [438, 97] on icon "button" at bounding box center [439, 99] width 5 height 4
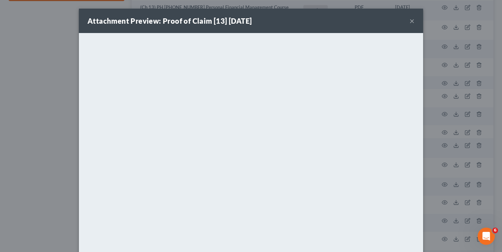
drag, startPoint x: 106, startPoint y: 25, endPoint x: 236, endPoint y: 1, distance: 132.6
click at [106, 25] on strong "Attachment Preview: Proof of Claim [13] 12/05/2024" at bounding box center [169, 20] width 164 height 9
drag, startPoint x: 446, startPoint y: 29, endPoint x: 407, endPoint y: 20, distance: 39.5
click at [445, 29] on div "Attachment Preview: Proof of Claim [13] 12/05/2024 × <object ng-attr-data='http…" at bounding box center [251, 126] width 502 height 252
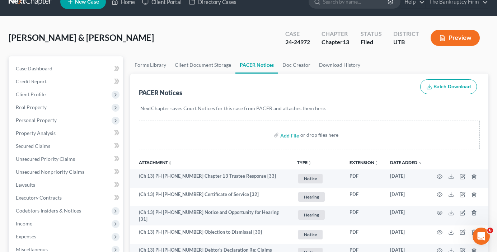
scroll to position [0, 0]
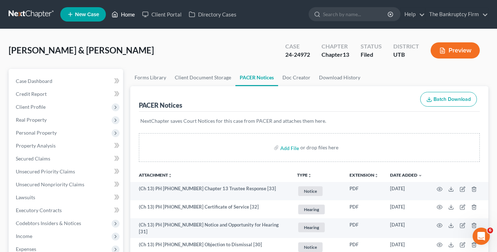
drag, startPoint x: 125, startPoint y: 17, endPoint x: 128, endPoint y: 36, distance: 19.5
click at [125, 17] on link "Home" at bounding box center [123, 14] width 30 height 13
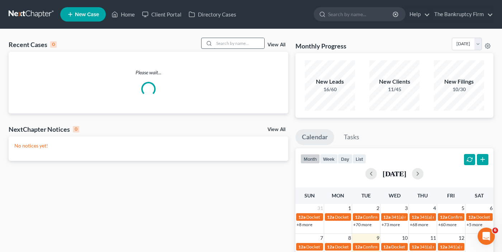
click at [233, 43] on input "search" at bounding box center [239, 43] width 50 height 10
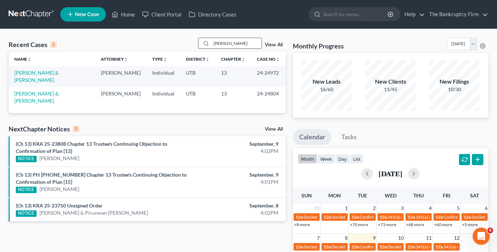
type input "cline"
click at [31, 73] on link "[PERSON_NAME] & [PERSON_NAME]" at bounding box center [36, 76] width 44 height 13
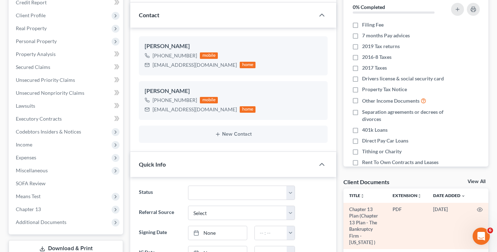
scroll to position [108, 0]
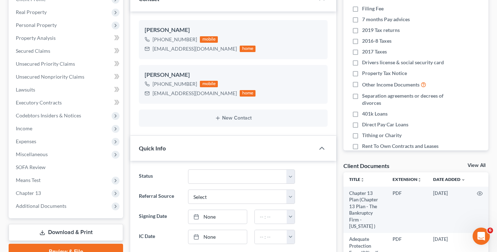
click at [477, 165] on link "View All" at bounding box center [476, 165] width 18 height 5
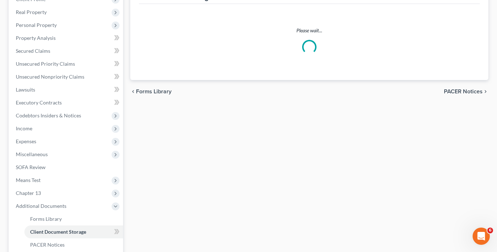
scroll to position [71, 0]
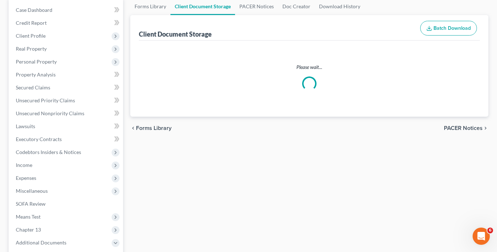
select select "30"
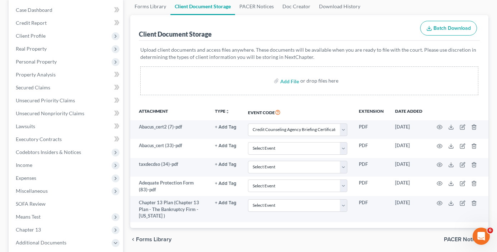
scroll to position [0, 0]
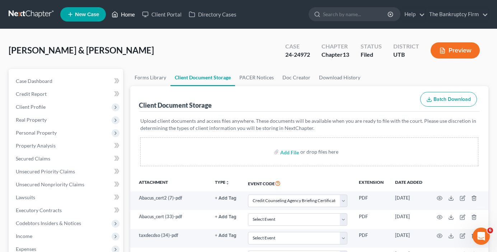
drag, startPoint x: 127, startPoint y: 12, endPoint x: 139, endPoint y: 99, distance: 87.7
click at [127, 12] on link "Home" at bounding box center [123, 14] width 30 height 13
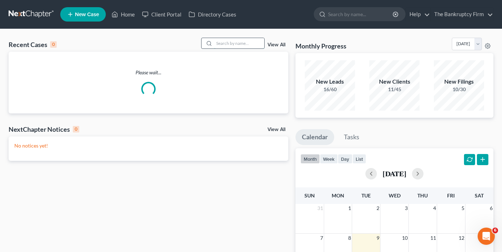
click at [222, 42] on input "search" at bounding box center [239, 43] width 50 height 10
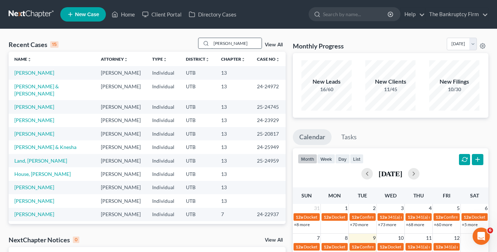
type input "cline"
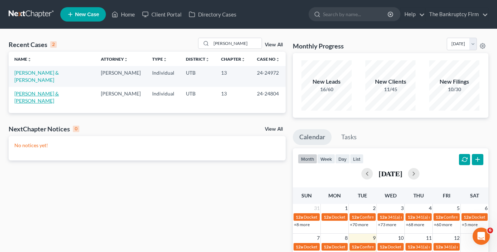
click at [50, 90] on link "[PERSON_NAME] & [PERSON_NAME]" at bounding box center [36, 96] width 44 height 13
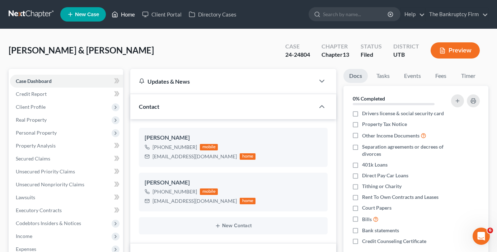
click at [129, 20] on link "Home" at bounding box center [123, 14] width 30 height 13
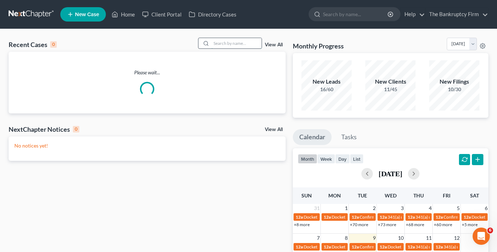
click at [214, 42] on input "search" at bounding box center [236, 43] width 50 height 10
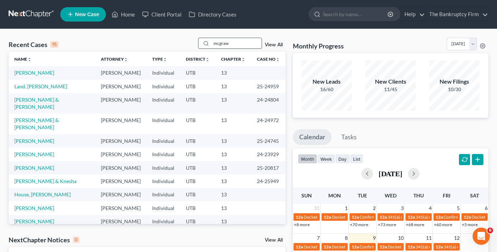
type input "mcgraw"
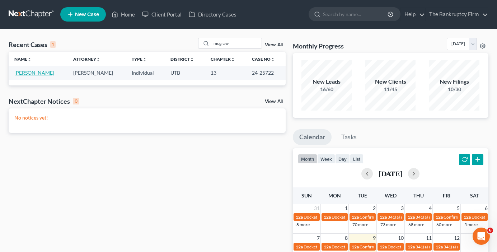
click at [26, 72] on link "[PERSON_NAME]" at bounding box center [34, 73] width 40 height 6
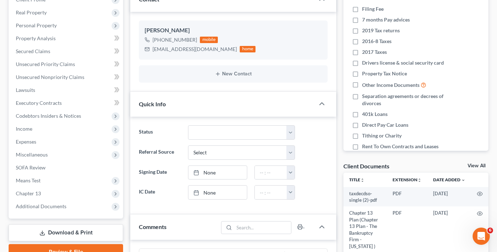
scroll to position [108, 0]
click at [469, 163] on link "View All" at bounding box center [476, 165] width 18 height 5
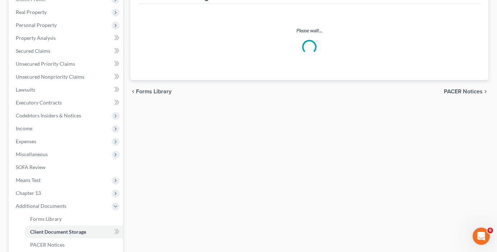
scroll to position [71, 0]
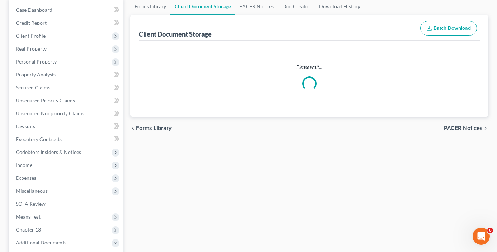
select select "30"
select select "26"
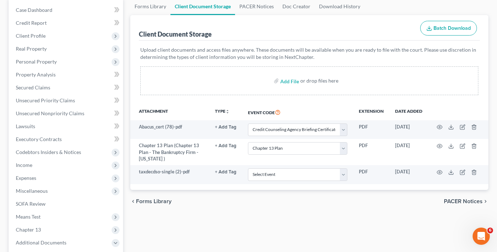
scroll to position [0, 0]
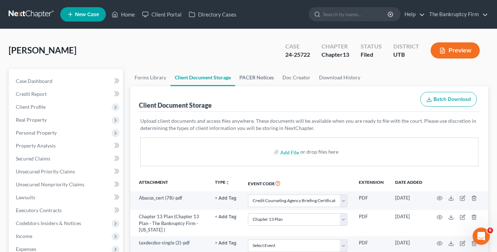
click at [252, 75] on link "PACER Notices" at bounding box center [256, 77] width 43 height 17
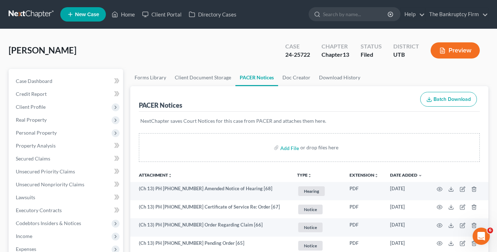
click at [132, 146] on div "Add File or drop files here" at bounding box center [309, 150] width 358 height 34
drag, startPoint x: 122, startPoint y: 7, endPoint x: 132, endPoint y: 18, distance: 14.7
click at [122, 7] on ul "New Case Home Client Portal Directory Cases - No Result - See all results Or Pr…" at bounding box center [274, 14] width 428 height 19
drag, startPoint x: 124, startPoint y: 9, endPoint x: 187, endPoint y: 73, distance: 90.0
click at [124, 9] on link "Home" at bounding box center [123, 14] width 30 height 13
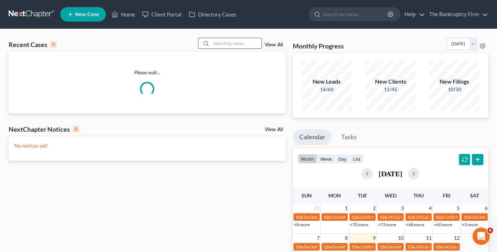
click at [225, 42] on input "search" at bounding box center [236, 43] width 50 height 10
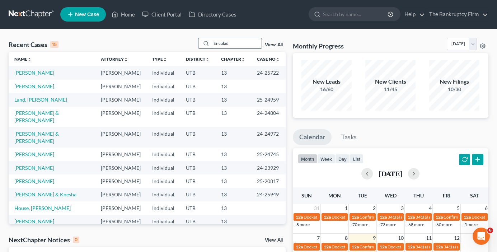
type input "[PERSON_NAME]"
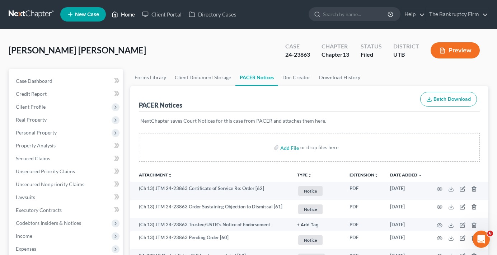
click at [127, 17] on link "Home" at bounding box center [123, 14] width 30 height 13
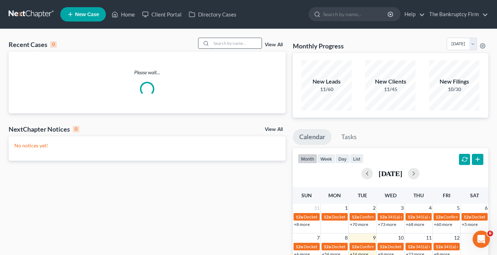
click at [226, 43] on input "search" at bounding box center [236, 43] width 50 height 10
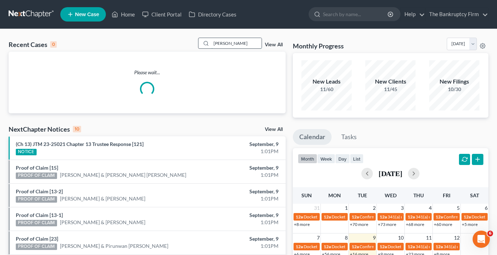
type input "ackerman"
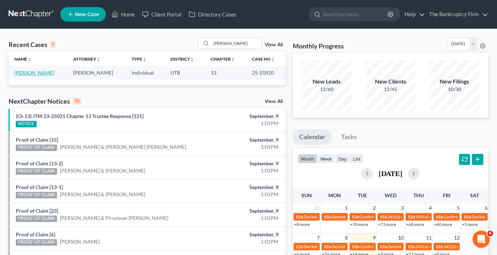
click at [30, 73] on link "[PERSON_NAME]" at bounding box center [34, 73] width 40 height 6
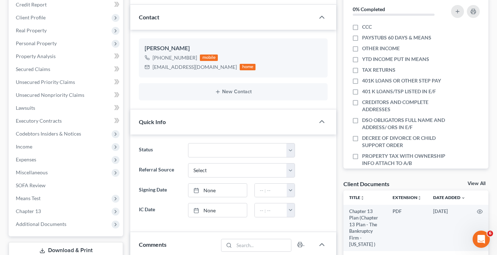
scroll to position [108, 0]
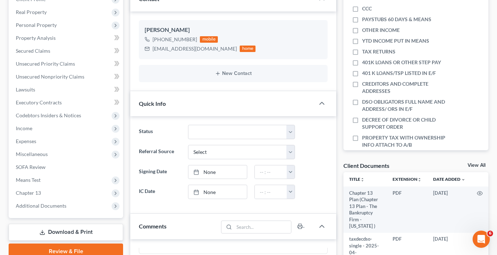
click at [478, 166] on link "View All" at bounding box center [476, 165] width 18 height 5
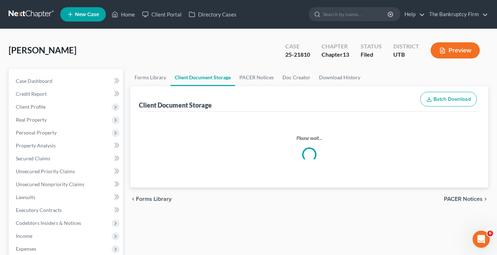
select select "30"
select select "26"
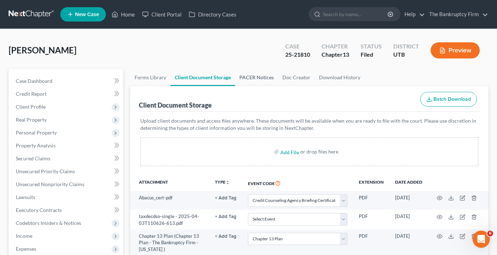
click at [258, 82] on link "PACER Notices" at bounding box center [256, 77] width 43 height 17
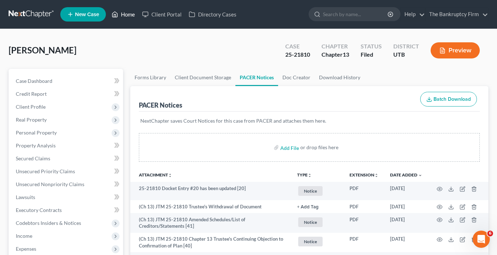
click at [123, 13] on link "Home" at bounding box center [123, 14] width 30 height 13
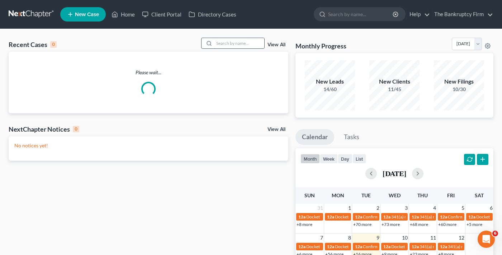
click at [230, 43] on input "search" at bounding box center [239, 43] width 50 height 10
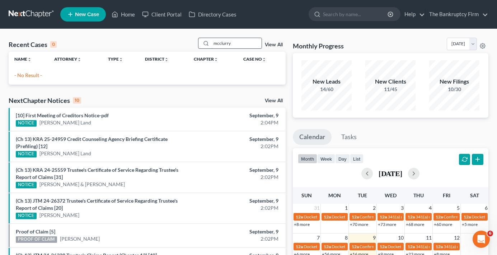
click at [227, 44] on input "mcclurry" at bounding box center [236, 43] width 50 height 10
drag, startPoint x: 235, startPoint y: 43, endPoint x: 196, endPoint y: 47, distance: 39.0
click at [196, 47] on div "Recent Cases 0 mcclury View All" at bounding box center [147, 45] width 277 height 14
type input "mccurdy"
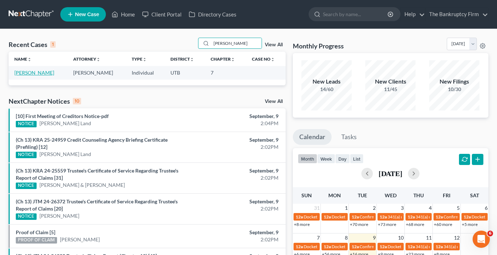
click at [34, 73] on link "[PERSON_NAME]" at bounding box center [34, 73] width 40 height 6
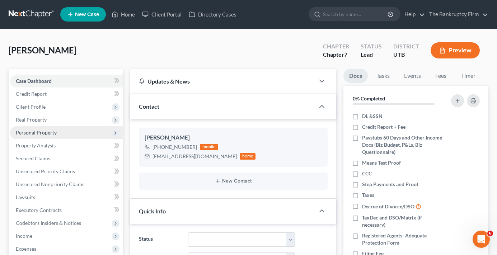
click at [30, 133] on span "Personal Property" at bounding box center [36, 132] width 41 height 6
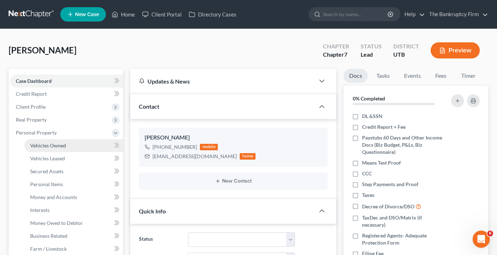
click at [56, 144] on span "Vehicles Owned" at bounding box center [48, 145] width 36 height 6
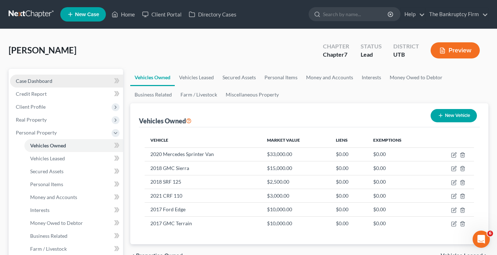
click at [64, 78] on link "Case Dashboard" at bounding box center [66, 81] width 113 height 13
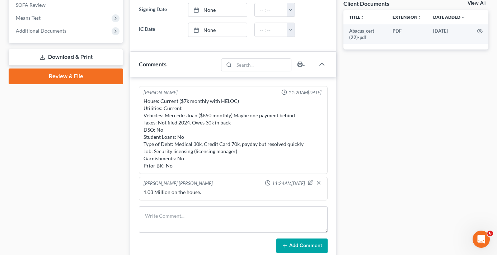
scroll to position [287, 0]
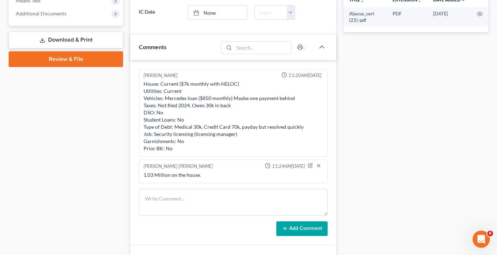
click at [125, 103] on div "Case Dashboard Payments Invoices Payments Payments Credit Report Client Profile" at bounding box center [66, 51] width 122 height 538
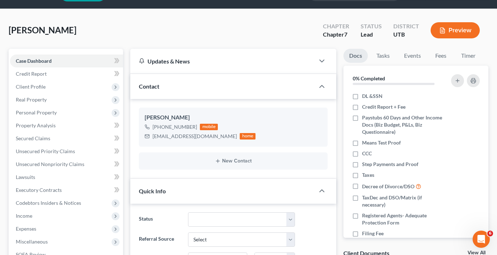
scroll to position [0, 0]
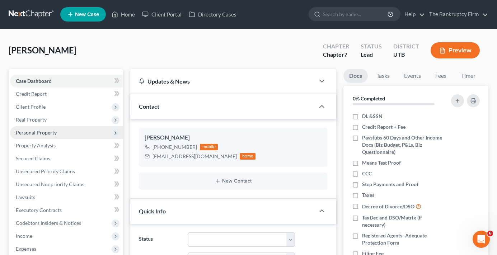
click at [26, 129] on span "Personal Property" at bounding box center [66, 132] width 113 height 13
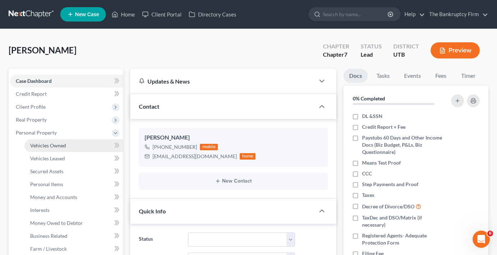
click at [42, 144] on span "Vehicles Owned" at bounding box center [48, 145] width 36 height 6
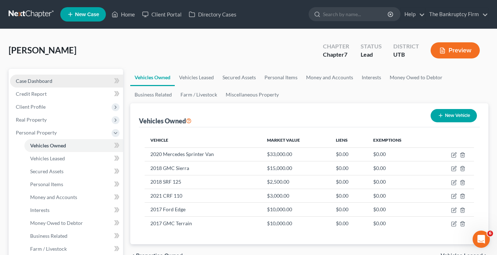
click at [38, 79] on span "Case Dashboard" at bounding box center [34, 81] width 37 height 6
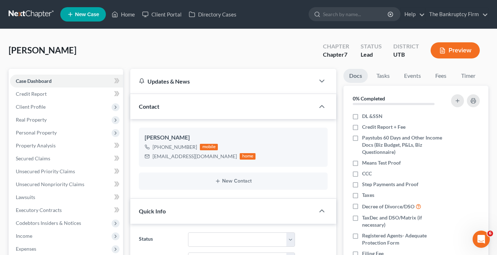
click at [157, 48] on div "Mccurdy, Tyler Upgraded Chapter Chapter 7 Status Lead District UTB Preview" at bounding box center [248, 53] width 479 height 31
click at [37, 127] on span "Personal Property" at bounding box center [66, 132] width 113 height 13
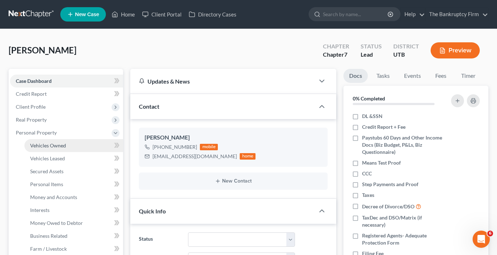
click at [58, 148] on span "Vehicles Owned" at bounding box center [48, 145] width 36 height 6
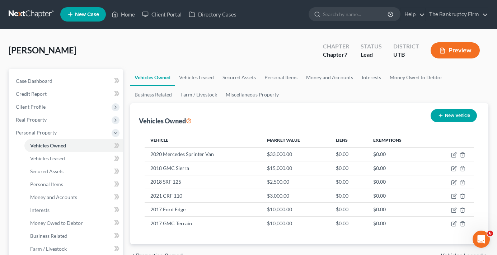
click at [127, 57] on div "Mccurdy, Tyler Upgraded Chapter Chapter 7 Status Lead District UTB Preview" at bounding box center [248, 53] width 479 height 31
click at [22, 83] on span "Case Dashboard" at bounding box center [34, 81] width 37 height 6
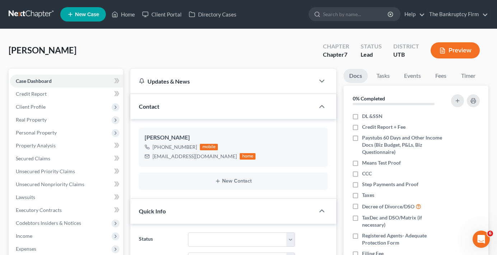
scroll to position [83, 0]
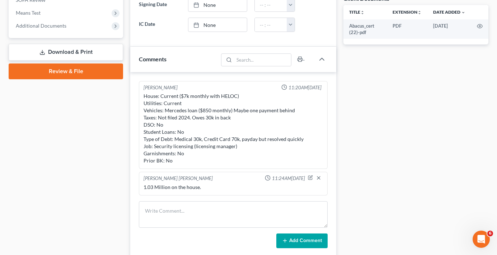
scroll to position [287, 0]
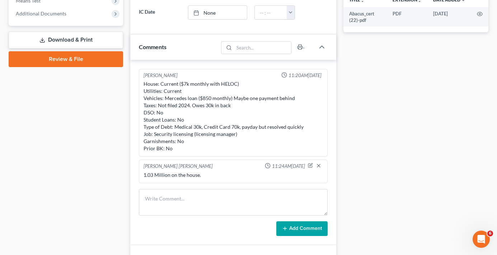
click at [374, 85] on div "Docs Tasks Events Fees Timer 0% Completed Nothing here yet! DL &SSN Credit Repo…" at bounding box center [415, 51] width 152 height 538
click at [119, 168] on div "Case Dashboard Payments Invoices Payments Payments Credit Report Client Profile" at bounding box center [66, 51] width 122 height 538
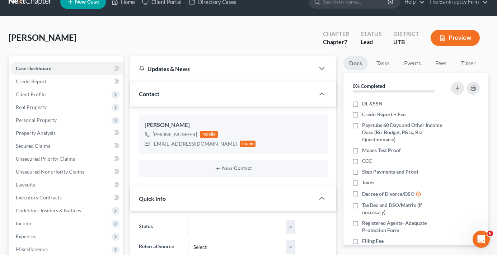
scroll to position [0, 0]
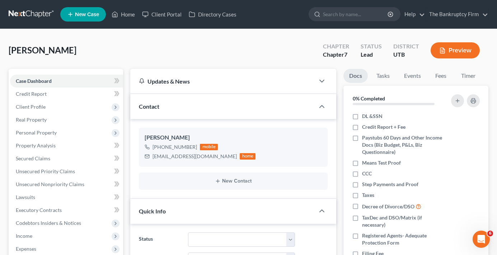
click at [123, 15] on link "Home" at bounding box center [123, 14] width 30 height 13
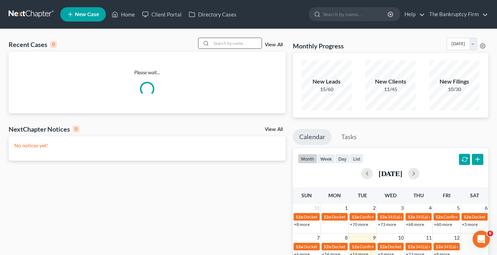
click at [223, 43] on input "search" at bounding box center [236, 43] width 50 height 10
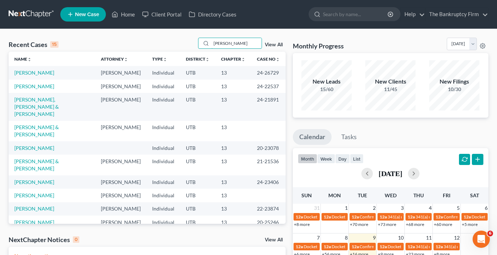
type input "thomas"
click at [41, 69] on td "Thomas, Michele" at bounding box center [52, 72] width 86 height 13
click at [41, 72] on link "Thomas, Michele" at bounding box center [34, 73] width 40 height 6
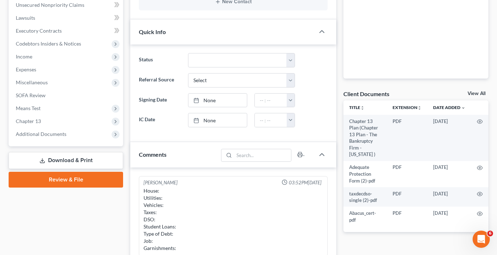
scroll to position [56, 0]
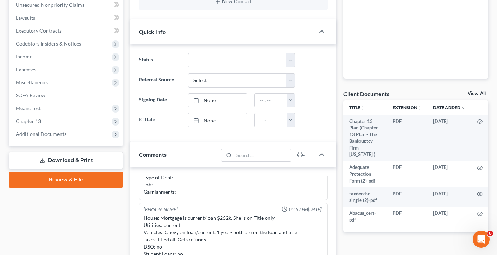
click at [473, 94] on link "View All" at bounding box center [476, 93] width 18 height 5
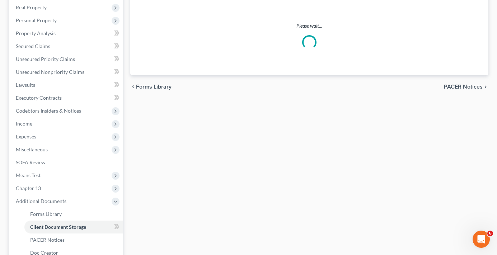
select select "30"
select select "26"
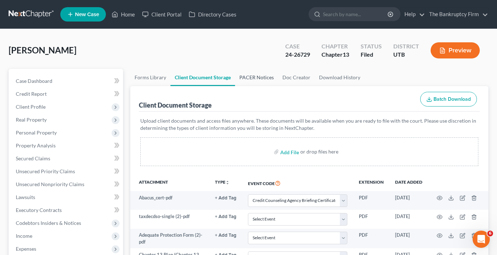
click at [249, 78] on link "PACER Notices" at bounding box center [256, 77] width 43 height 17
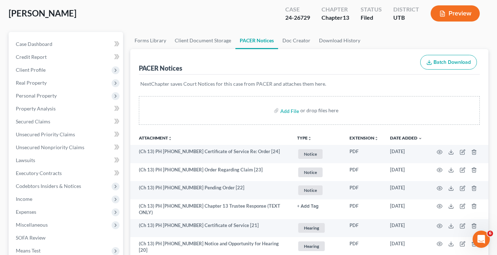
scroll to position [36, 0]
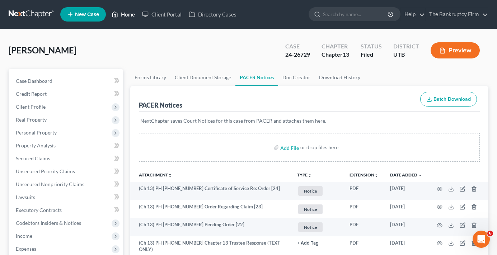
click at [130, 15] on link "Home" at bounding box center [123, 14] width 30 height 13
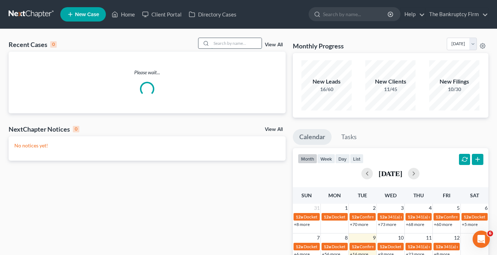
click at [227, 42] on input "search" at bounding box center [236, 43] width 50 height 10
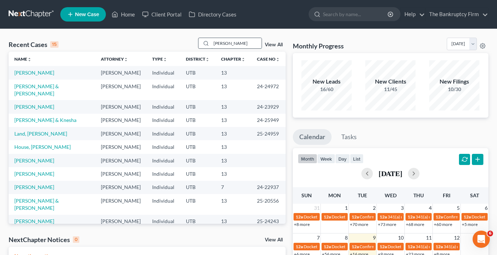
type input "manning"
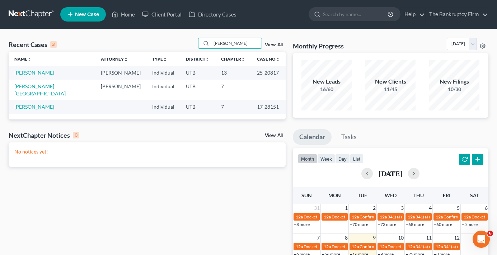
click at [27, 72] on link "[PERSON_NAME]" at bounding box center [34, 73] width 40 height 6
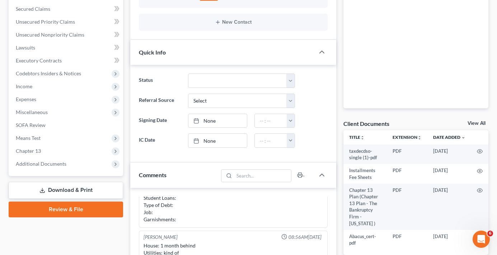
scroll to position [179, 0]
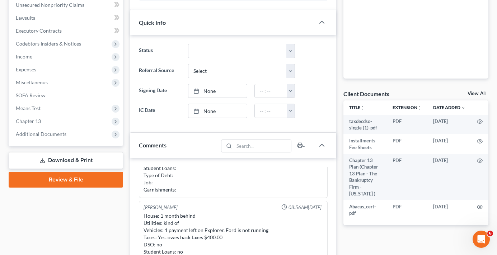
click at [471, 92] on link "View All" at bounding box center [476, 93] width 18 height 5
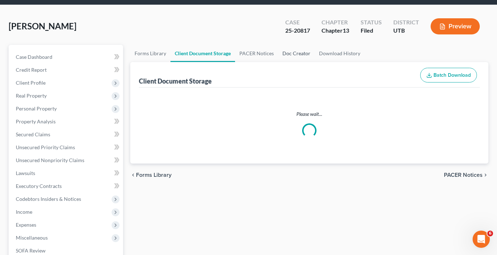
select select "30"
select select "26"
select select "53"
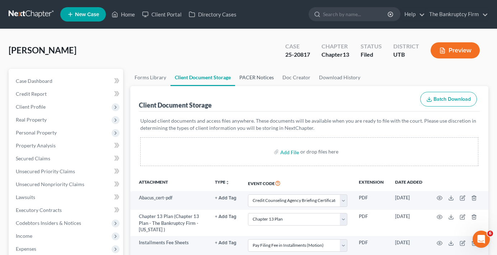
click at [245, 75] on link "PACER Notices" at bounding box center [256, 77] width 43 height 17
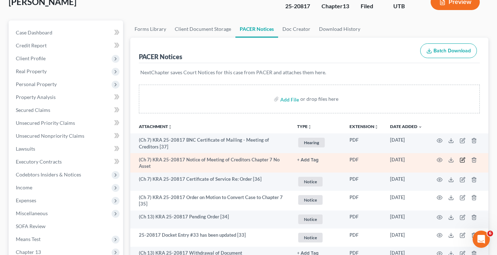
scroll to position [36, 0]
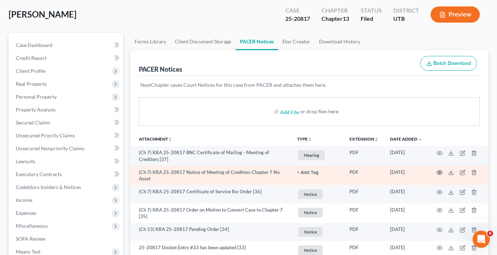
click at [440, 173] on icon "button" at bounding box center [439, 173] width 6 height 6
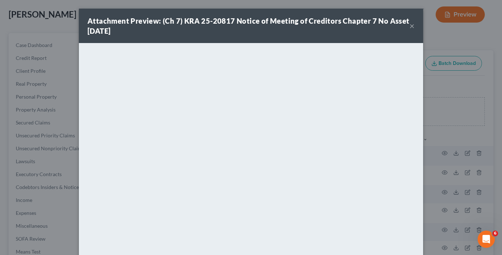
click at [411, 27] on button "×" at bounding box center [411, 26] width 5 height 9
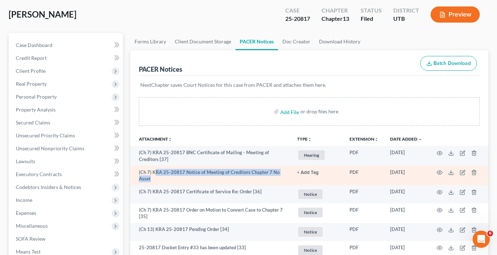
drag, startPoint x: 155, startPoint y: 171, endPoint x: 151, endPoint y: 178, distance: 8.7
click at [151, 178] on td "(Ch 7) KRA 25-20817 Notice of Meeting of Creditors Chapter 7 No Asset" at bounding box center [210, 176] width 161 height 20
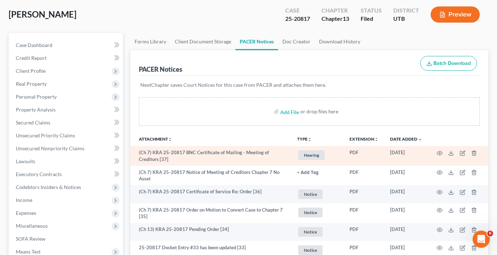
click at [216, 160] on td "(Ch 7) KRA 25-20817 BNC Certificate of Mailing - Meeting of Creditors [37]" at bounding box center [210, 156] width 161 height 20
drag, startPoint x: 184, startPoint y: 153, endPoint x: 170, endPoint y: 160, distance: 15.7
click at [170, 160] on td "(Ch 7) KRA 25-20817 BNC Certificate of Mailing - Meeting of Creditors [37]" at bounding box center [210, 156] width 161 height 20
click at [441, 155] on icon "button" at bounding box center [439, 153] width 6 height 6
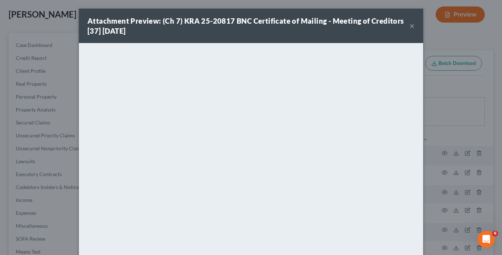
click at [409, 25] on button "×" at bounding box center [411, 26] width 5 height 9
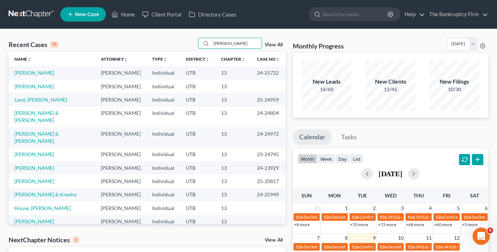
type input "[PERSON_NAME]"
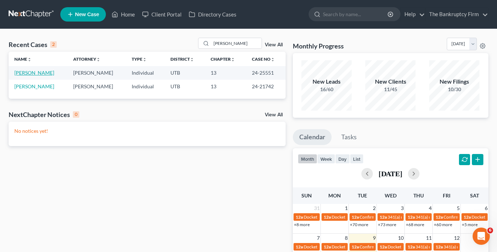
click at [37, 72] on link "[PERSON_NAME]" at bounding box center [34, 73] width 40 height 6
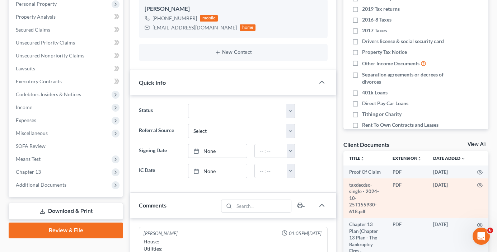
scroll to position [143, 0]
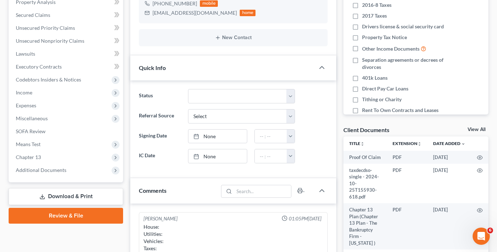
click at [478, 126] on div "Client Documents View All" at bounding box center [415, 131] width 145 height 10
click at [475, 131] on link "View All" at bounding box center [476, 129] width 18 height 5
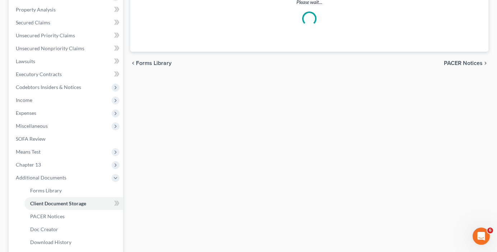
click at [473, 128] on div "Forms Library Client Document Storage PACER Notices Doc Creator Download Histor…" at bounding box center [309, 114] width 365 height 362
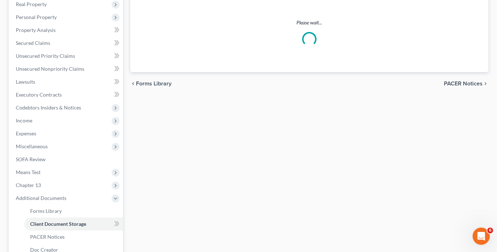
select select "30"
select select "26"
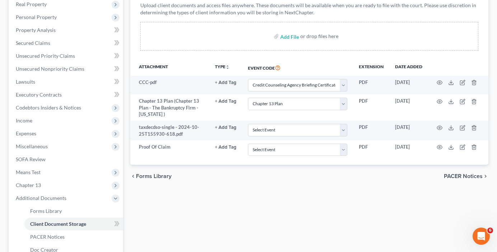
scroll to position [0, 0]
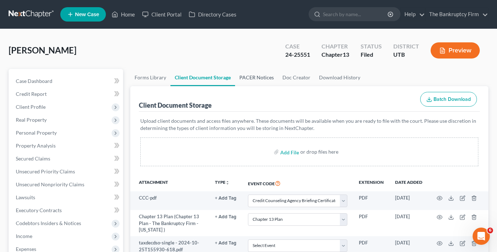
click at [252, 74] on link "PACER Notices" at bounding box center [256, 77] width 43 height 17
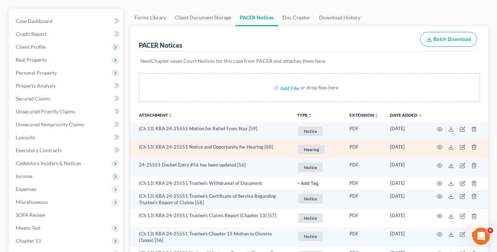
scroll to position [72, 0]
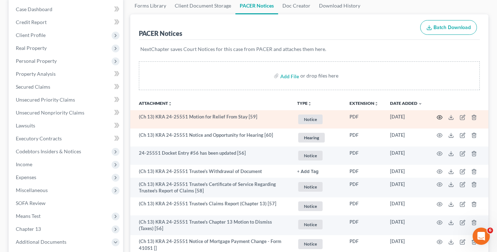
click at [438, 116] on icon "button" at bounding box center [439, 117] width 6 height 6
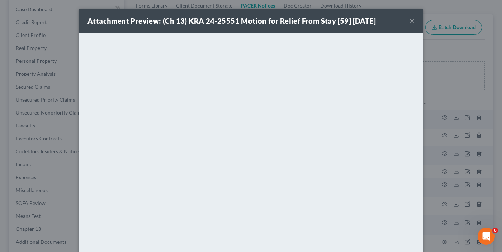
click at [412, 20] on button "×" at bounding box center [411, 20] width 5 height 9
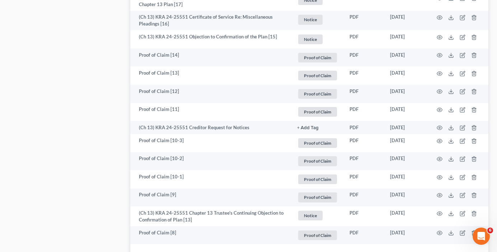
scroll to position [1351, 0]
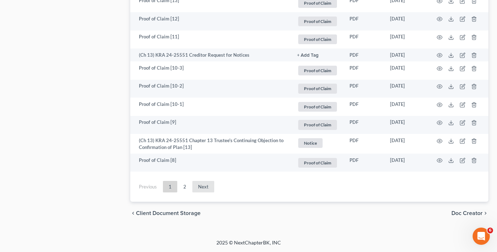
click at [201, 189] on link "Next" at bounding box center [203, 186] width 22 height 11
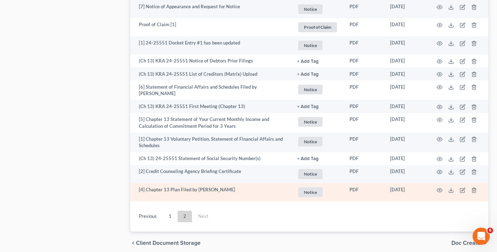
scroll to position [495, 0]
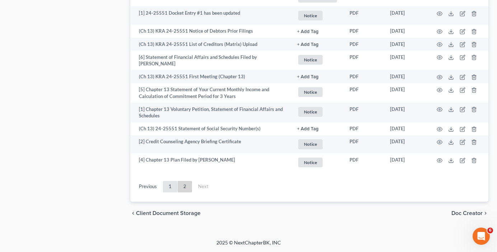
click at [171, 186] on link "1" at bounding box center [170, 186] width 14 height 11
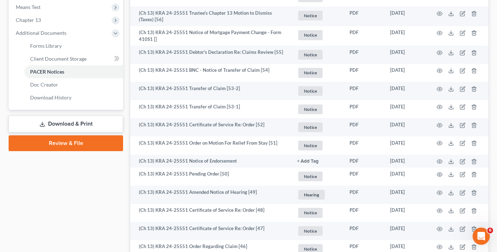
scroll to position [65, 0]
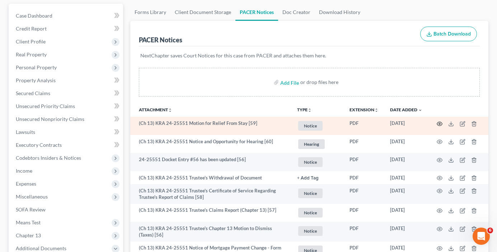
click at [438, 124] on icon "button" at bounding box center [439, 124] width 6 height 6
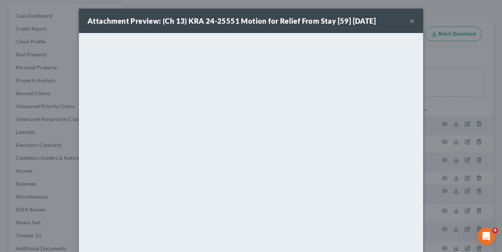
drag, startPoint x: 409, startPoint y: 18, endPoint x: 435, endPoint y: 59, distance: 48.6
click at [409, 17] on button "×" at bounding box center [411, 20] width 5 height 9
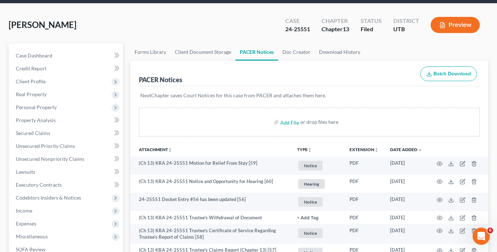
scroll to position [0, 0]
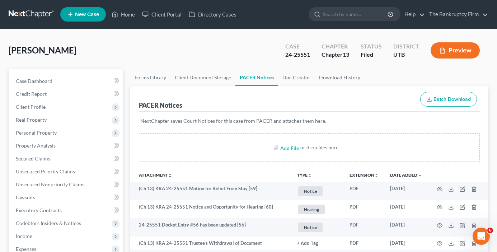
drag, startPoint x: 142, startPoint y: 56, endPoint x: 305, endPoint y: 54, distance: 163.5
click at [142, 56] on div "[PERSON_NAME] Upgraded Case 24-25551 Chapter Chapter 13 Status Filed District […" at bounding box center [248, 53] width 479 height 31
drag, startPoint x: 305, startPoint y: 54, endPoint x: 284, endPoint y: 56, distance: 21.2
click at [285, 56] on div "24-25551" at bounding box center [297, 55] width 25 height 8
copy div "24-25551"
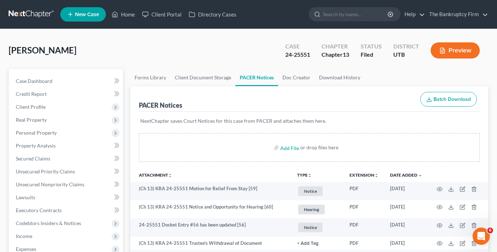
click at [140, 46] on div "[PERSON_NAME] Upgraded Case 24-25551 Chapter Chapter 13 Status Filed District […" at bounding box center [248, 53] width 479 height 31
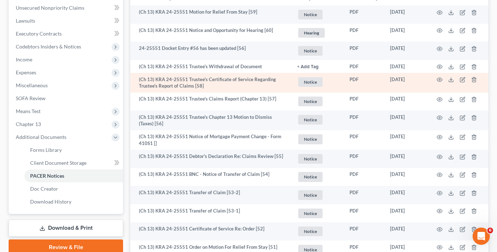
scroll to position [179, 0]
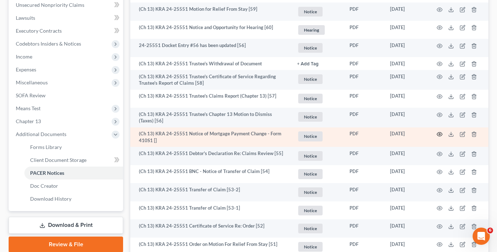
click at [440, 134] on circle "button" at bounding box center [438, 133] width 1 height 1
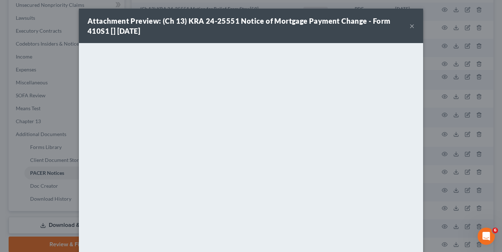
click at [409, 25] on button "×" at bounding box center [411, 26] width 5 height 9
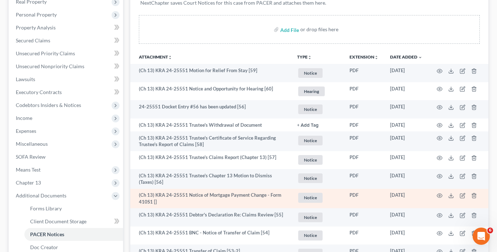
scroll to position [108, 0]
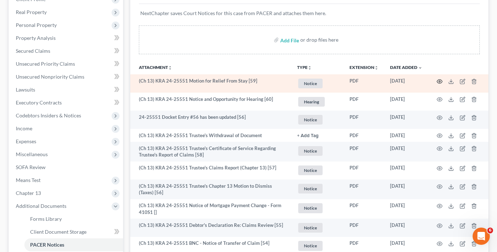
click at [438, 80] on icon "button" at bounding box center [439, 82] width 6 height 6
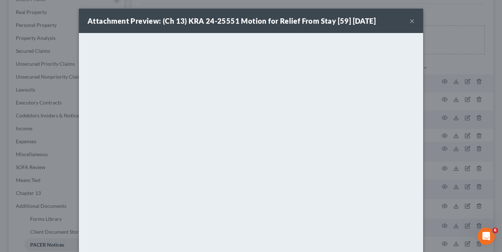
click at [409, 20] on button "×" at bounding box center [411, 20] width 5 height 9
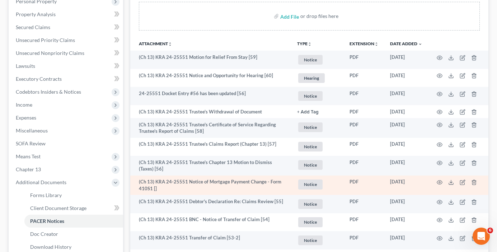
scroll to position [143, 0]
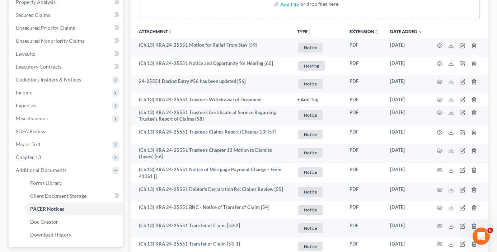
drag, startPoint x: 127, startPoint y: 27, endPoint x: 129, endPoint y: 51, distance: 24.1
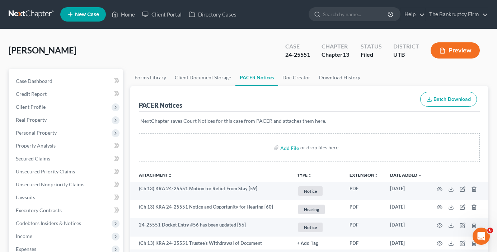
click at [115, 53] on div "[PERSON_NAME] Upgraded Case 24-25551 Chapter Chapter 13 Status Filed District […" at bounding box center [248, 53] width 479 height 31
click at [65, 44] on div "[PERSON_NAME] Upgraded Case 24-25551 Chapter Chapter 13 Status Filed District […" at bounding box center [248, 53] width 479 height 31
